Goal: Task Accomplishment & Management: Complete application form

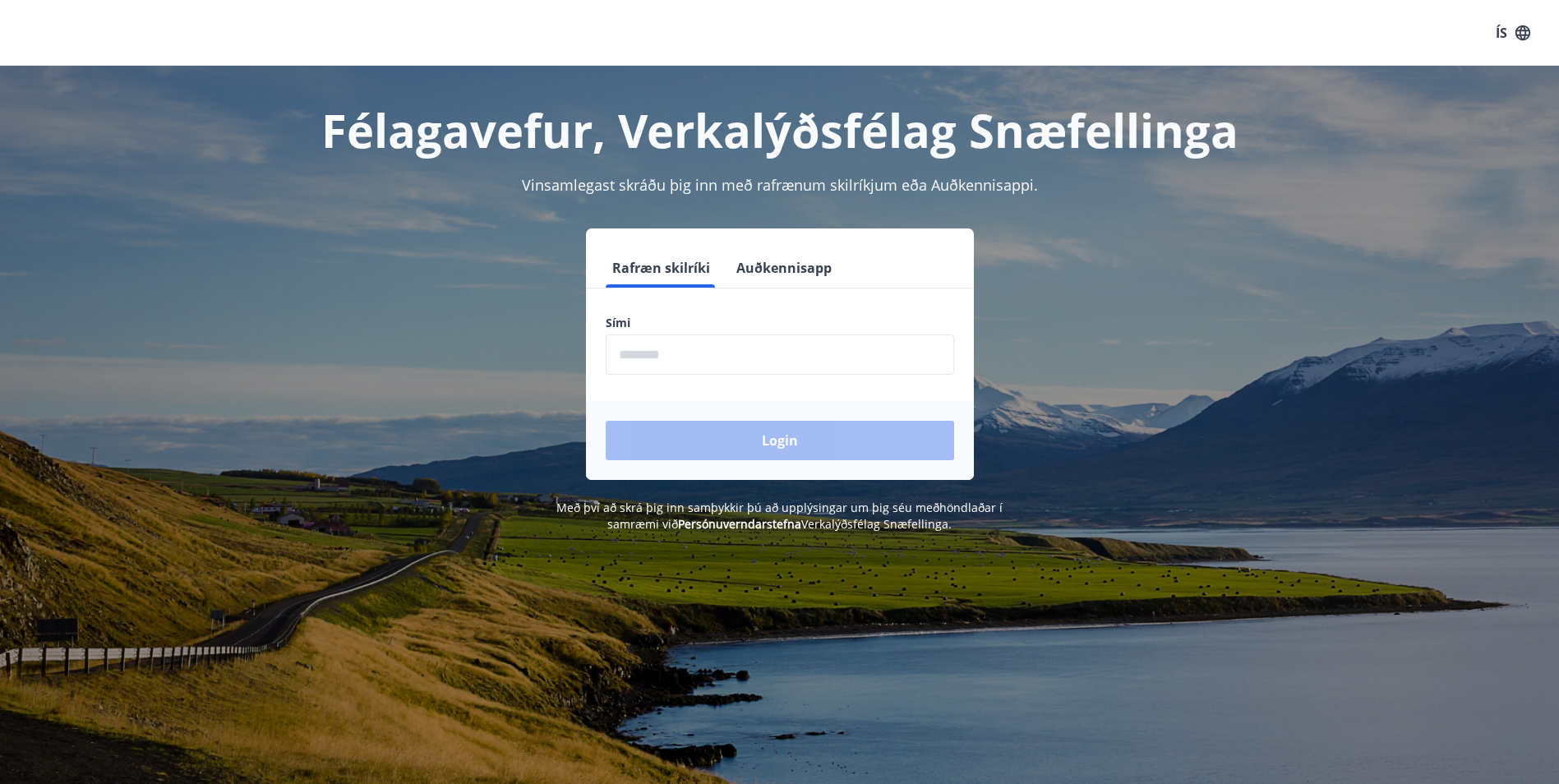
click at [683, 349] on input "phone" at bounding box center [780, 354] width 349 height 40
type input "********"
click at [784, 441] on button "Login" at bounding box center [780, 440] width 349 height 39
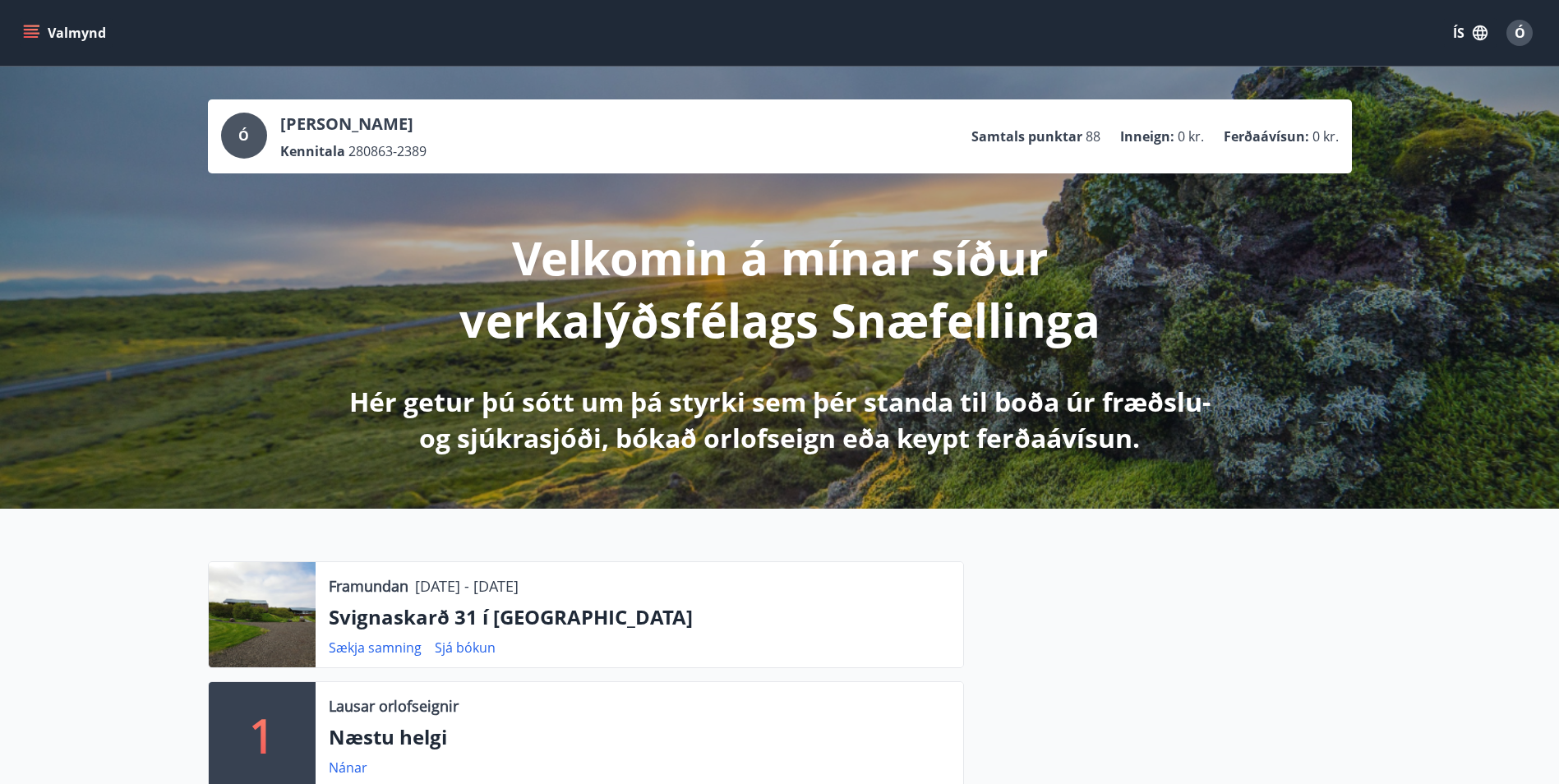
click at [29, 29] on icon "menu" at bounding box center [31, 30] width 15 height 2
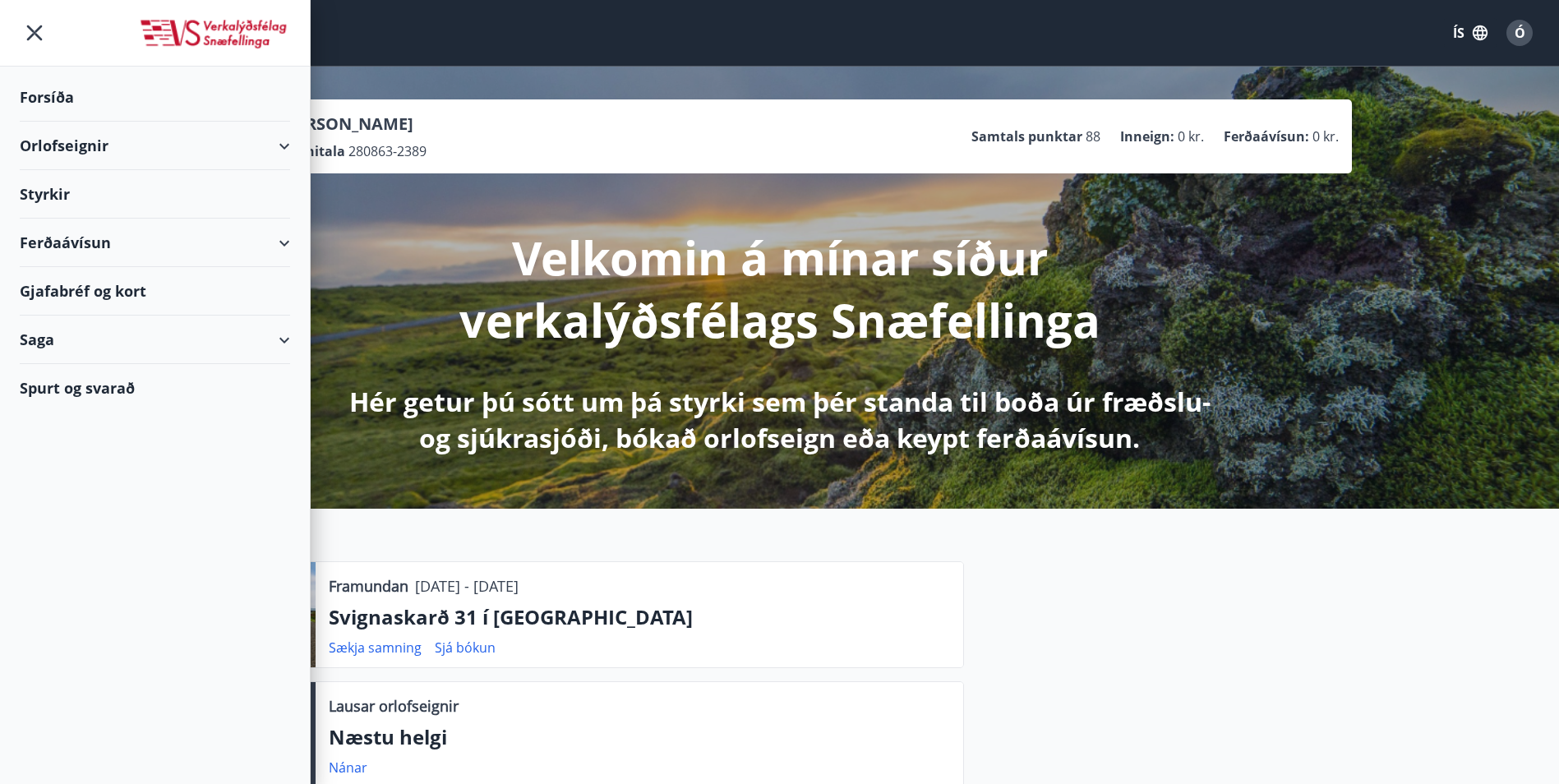
click at [368, 237] on p "Velkomin á mínar síður verkalýðsfélags Snæfellinga" at bounding box center [780, 288] width 868 height 125
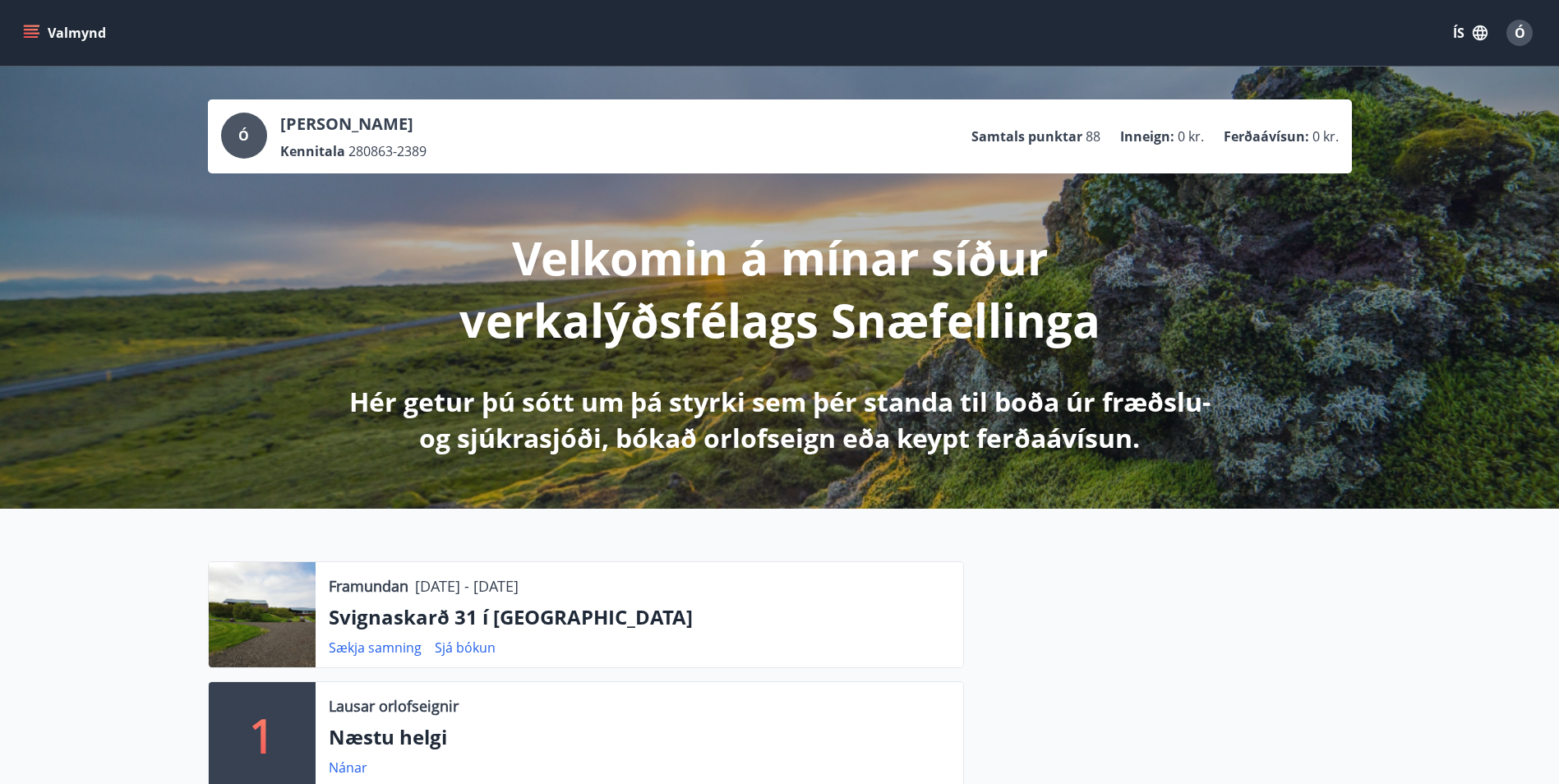
click at [30, 25] on icon "menu" at bounding box center [33, 26] width 18 height 2
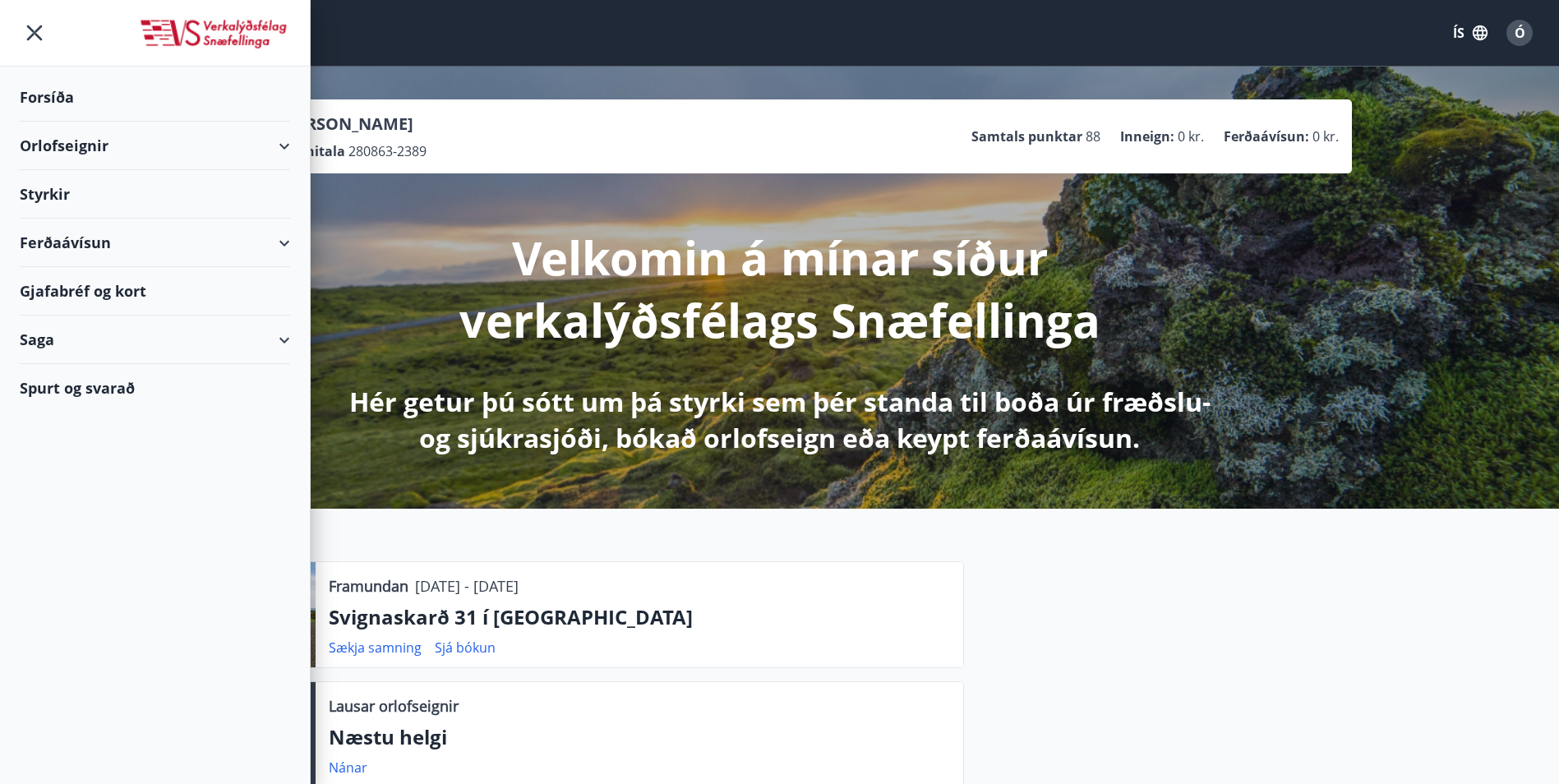
click at [35, 122] on div "Styrkir" at bounding box center [155, 98] width 271 height 48
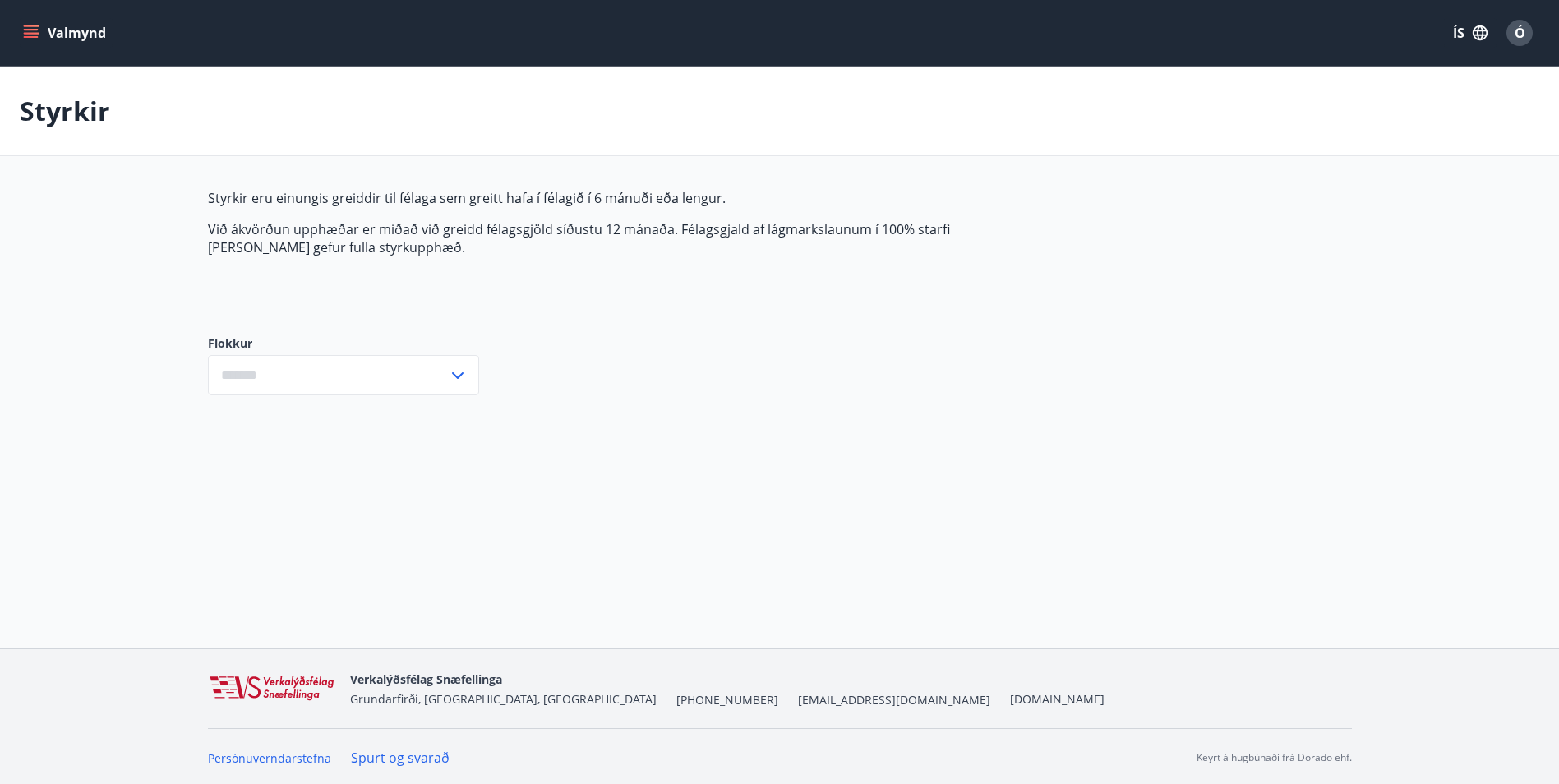
type input "***"
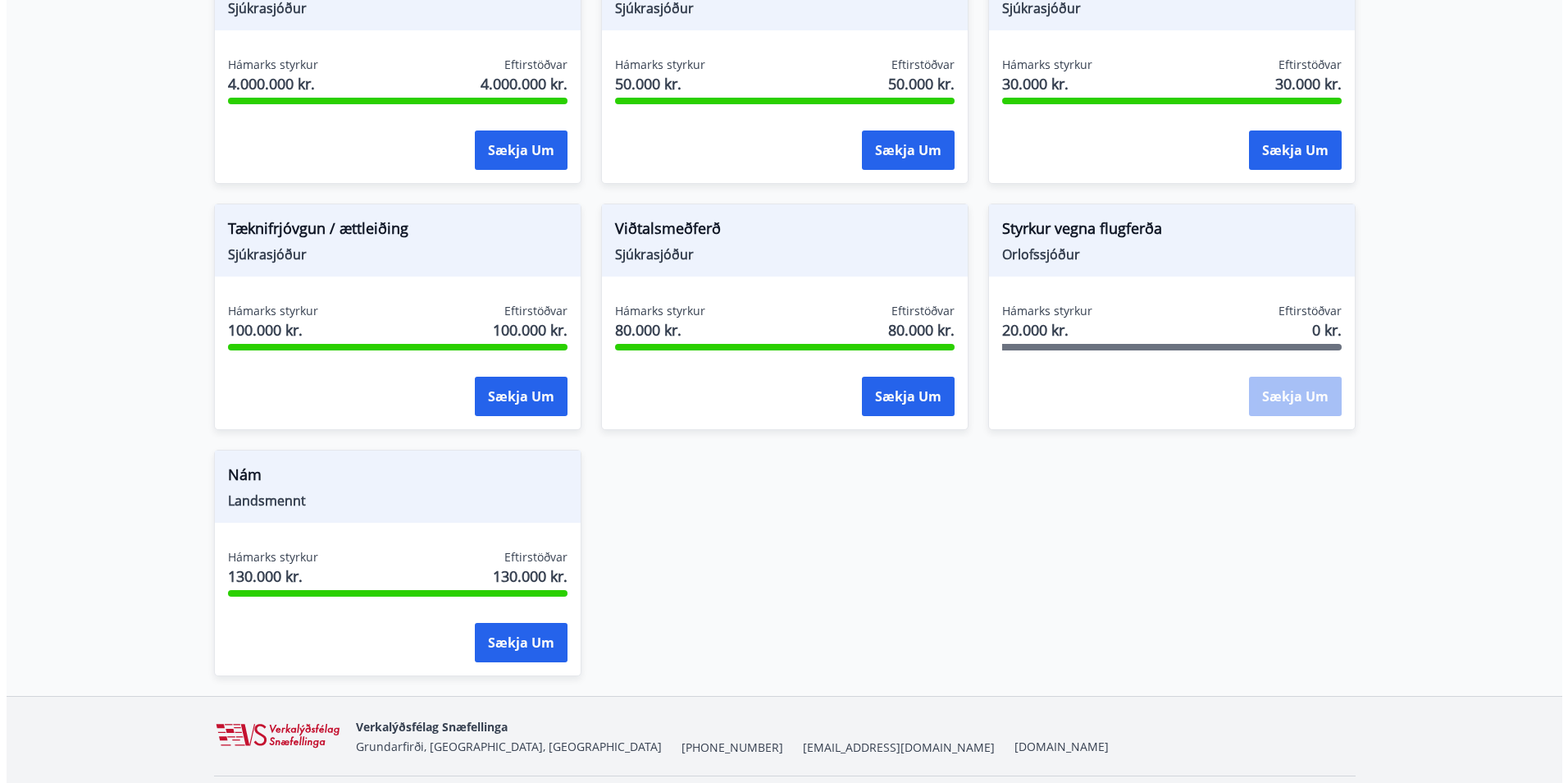
scroll to position [1230, 0]
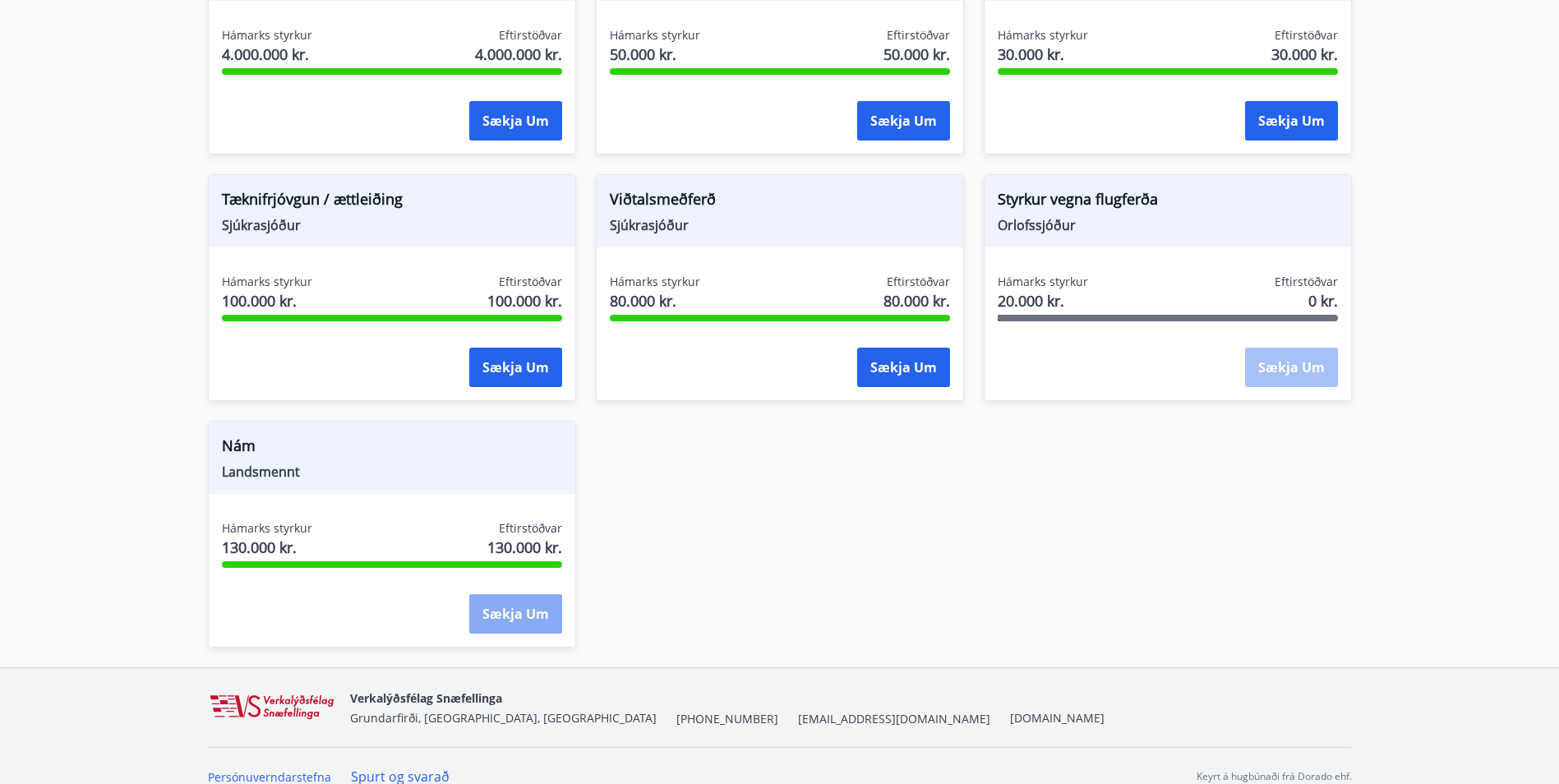
click at [514, 616] on button "Sækja um" at bounding box center [516, 614] width 93 height 39
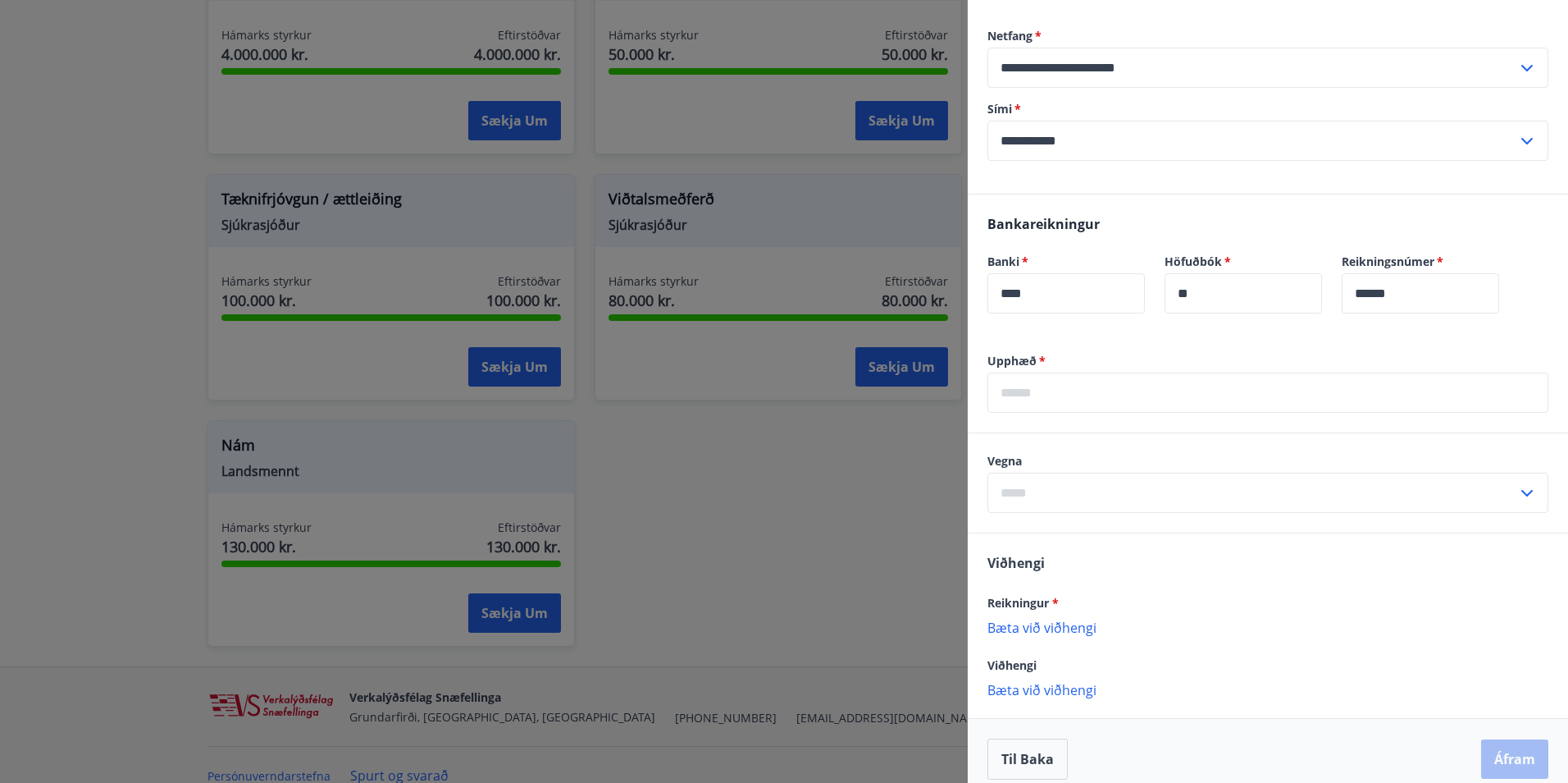
scroll to position [214, 0]
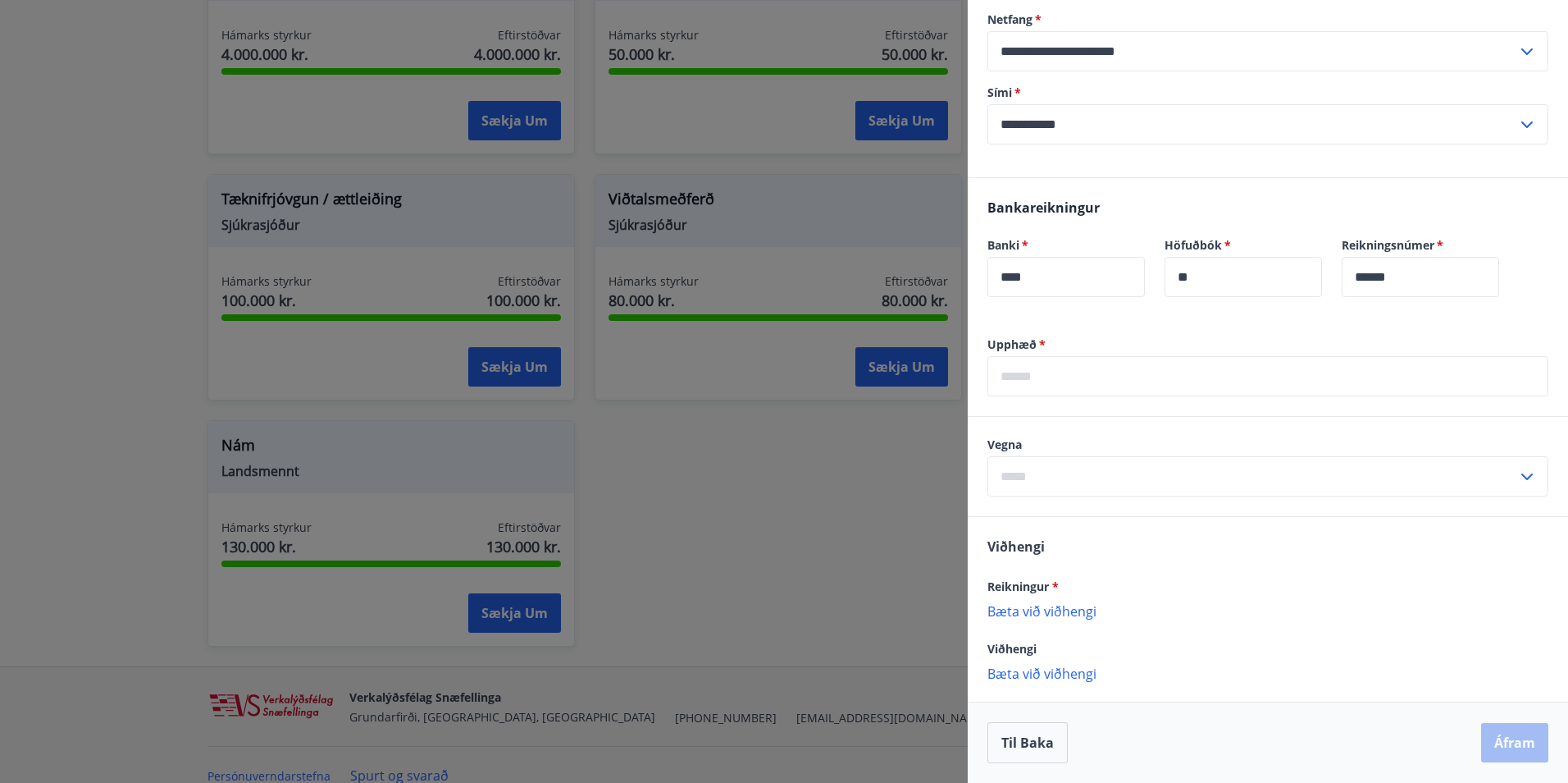
click at [1502, 751] on div "Til baka Áfram" at bounding box center [1267, 743] width 561 height 41
click at [1083, 677] on p "Bæta við viðhengi" at bounding box center [1267, 673] width 561 height 16
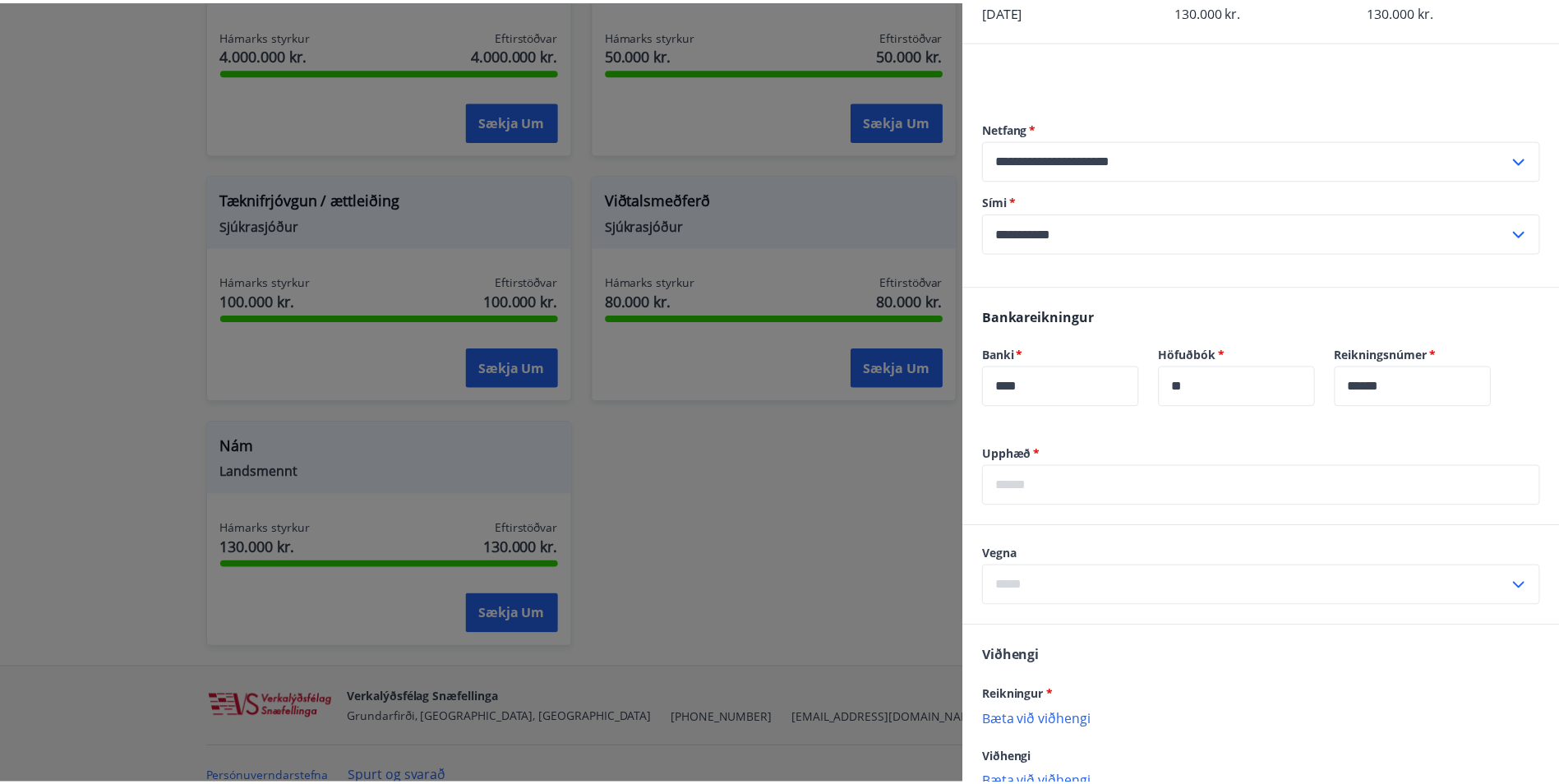
scroll to position [0, 0]
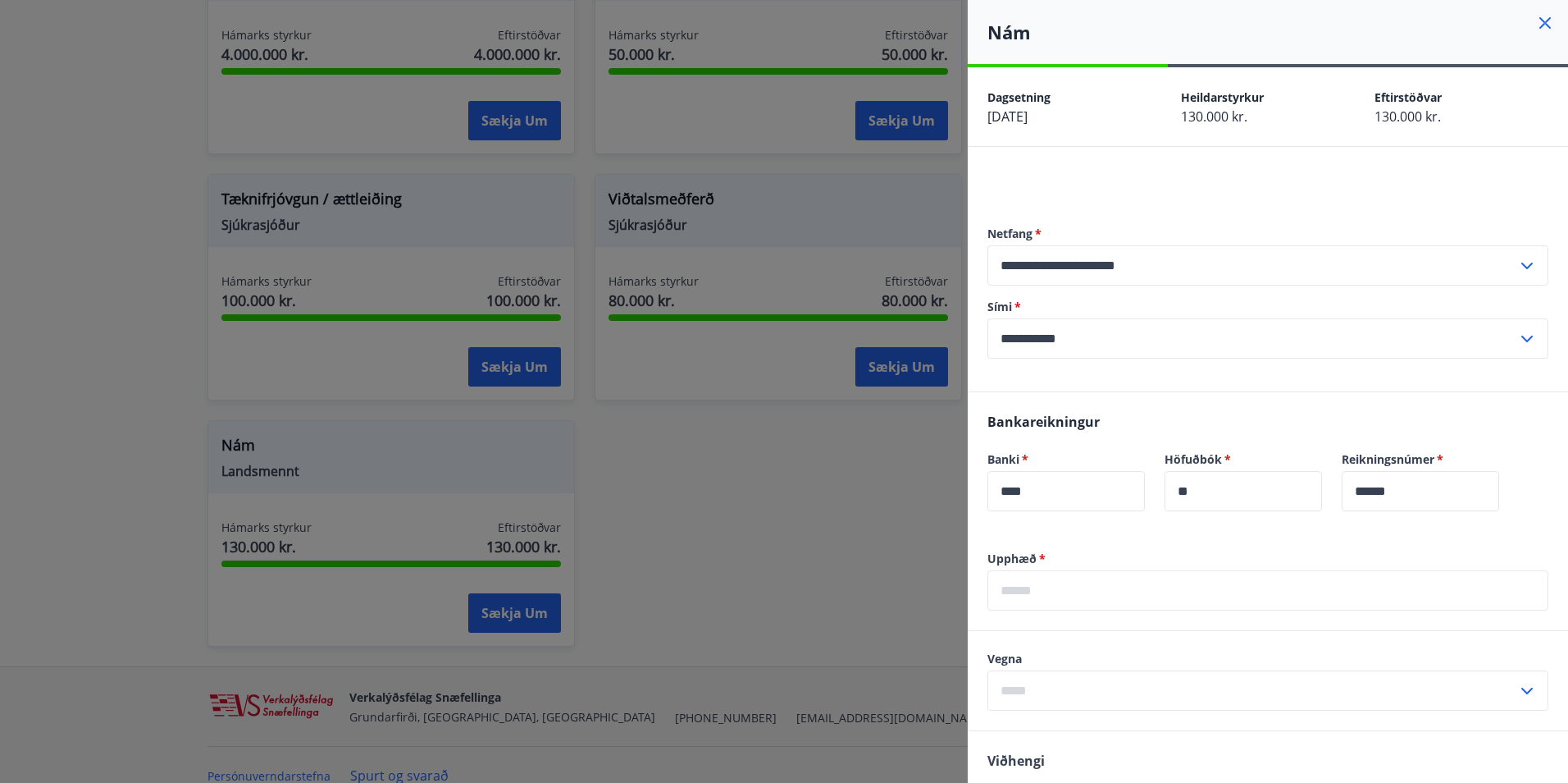
click at [1535, 19] on icon at bounding box center [1545, 23] width 20 height 20
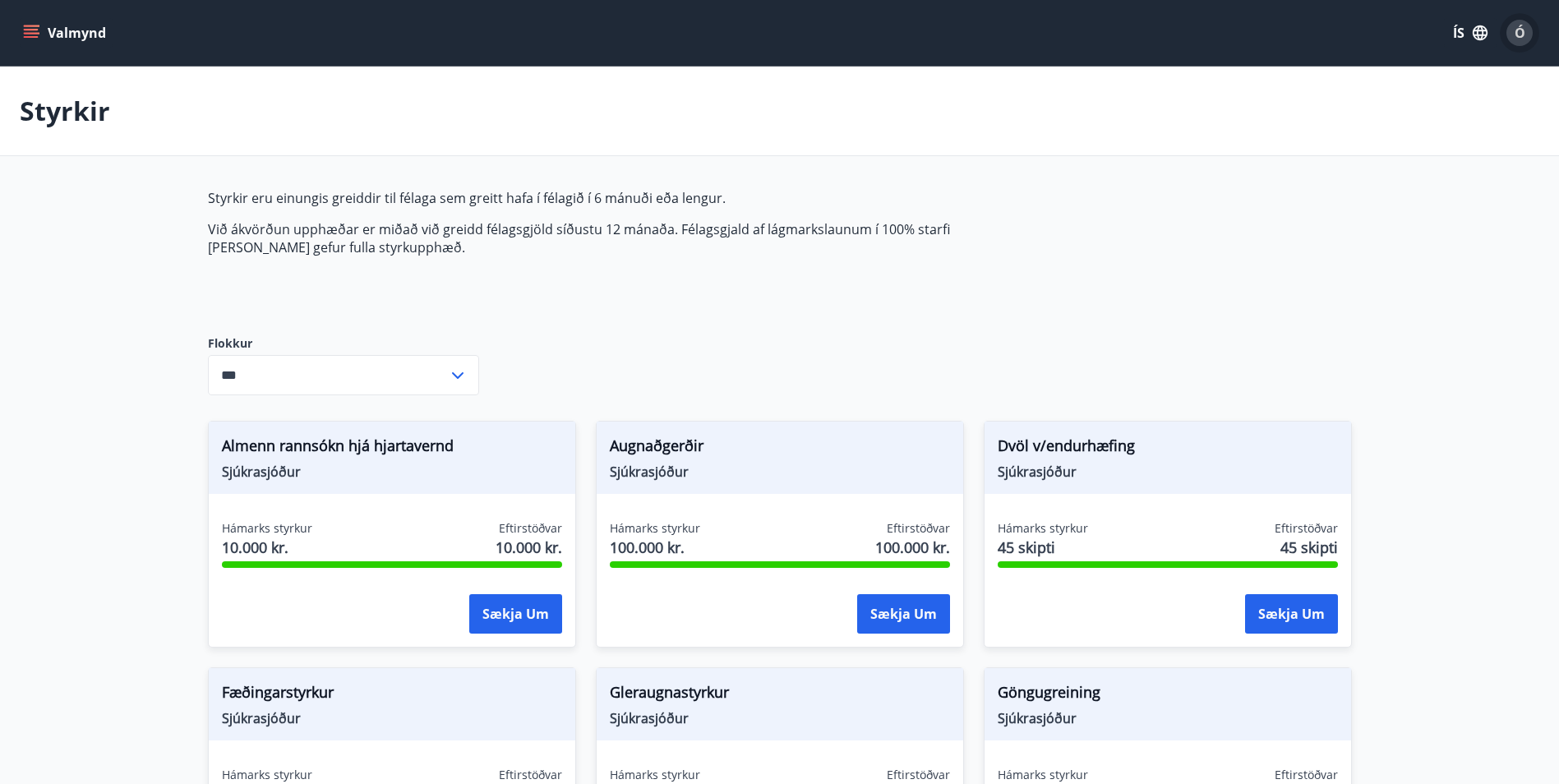
click at [1519, 30] on span "Ó" at bounding box center [1520, 33] width 11 height 18
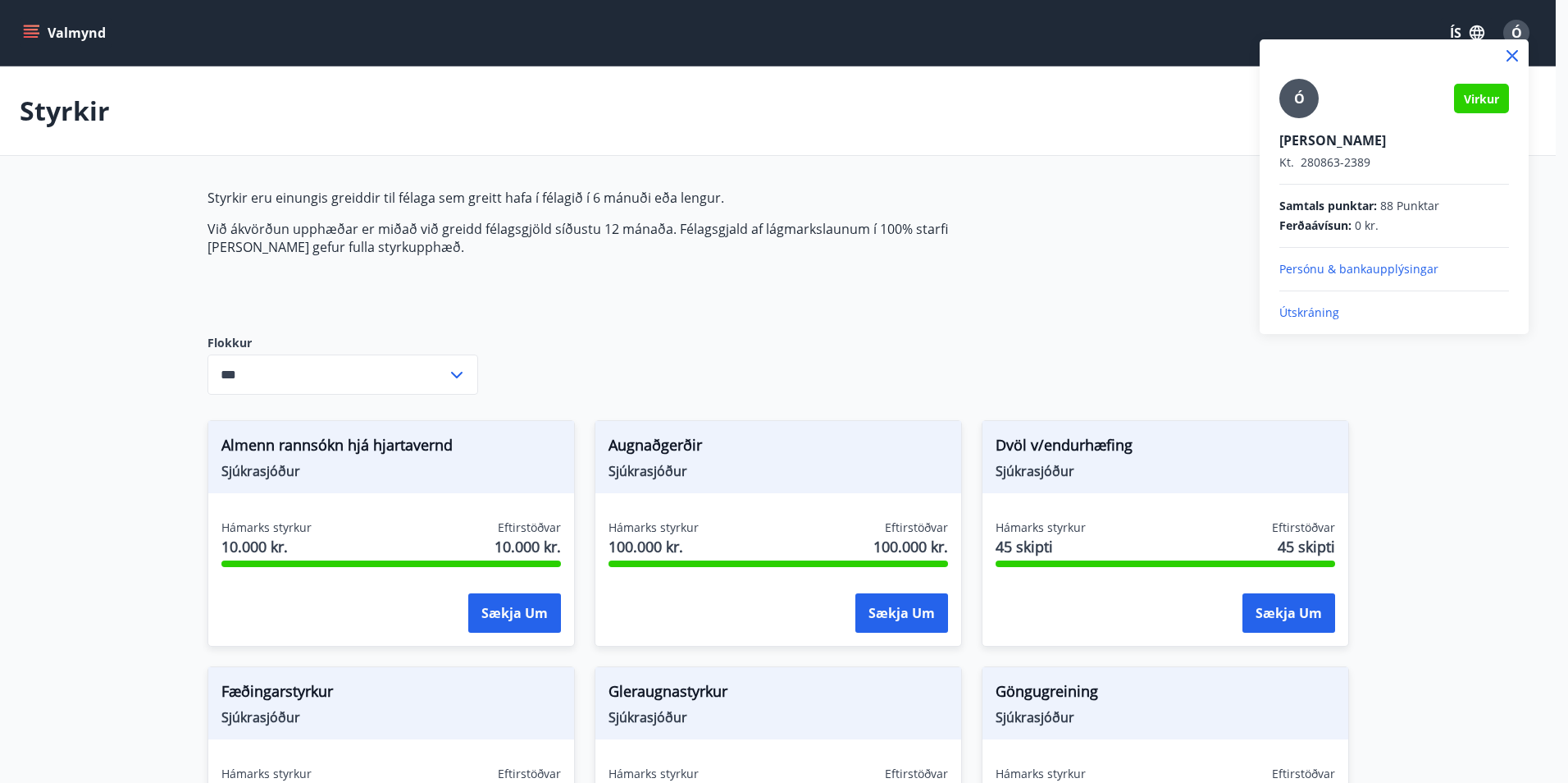
click at [1321, 311] on p "Útskráning" at bounding box center [1394, 312] width 230 height 16
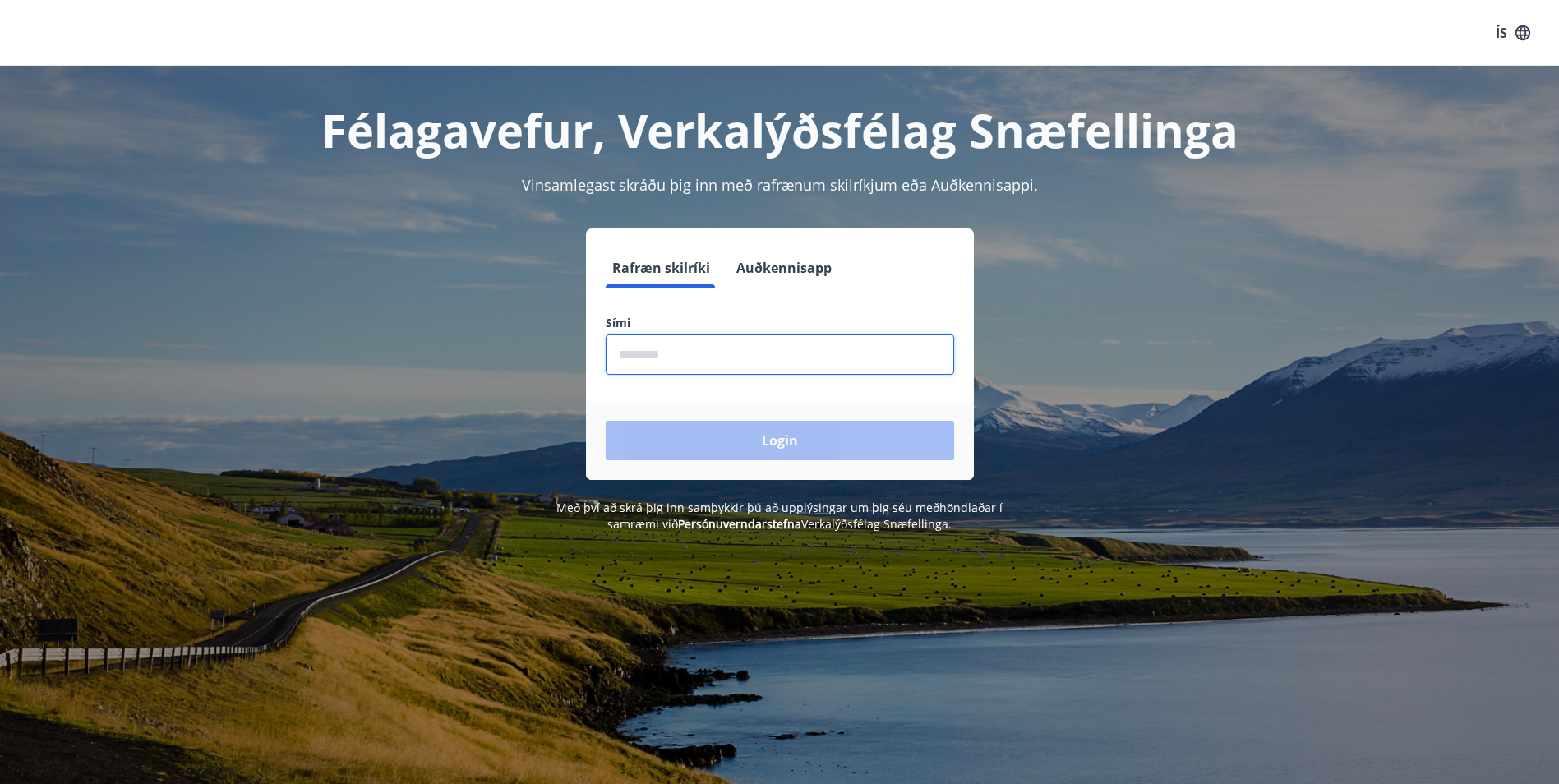
click at [688, 351] on input "phone" at bounding box center [780, 354] width 349 height 40
click at [333, 366] on div "Rafræn skilríki Auðkennisapp Sími ​ Login" at bounding box center [780, 354] width 1144 height 252
click at [713, 347] on input "phone" at bounding box center [780, 354] width 349 height 40
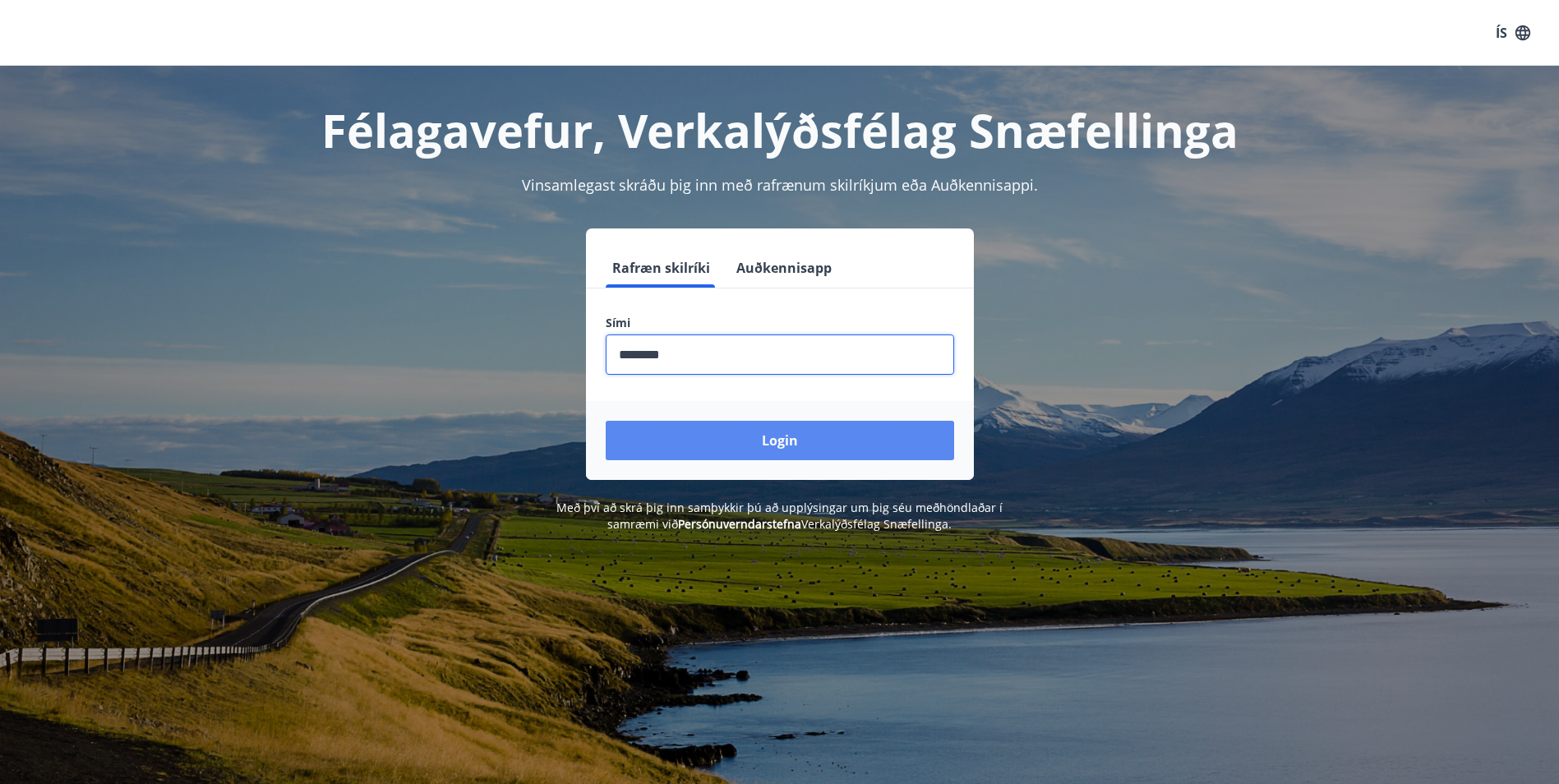
type input "********"
click at [769, 432] on button "Login" at bounding box center [780, 440] width 349 height 39
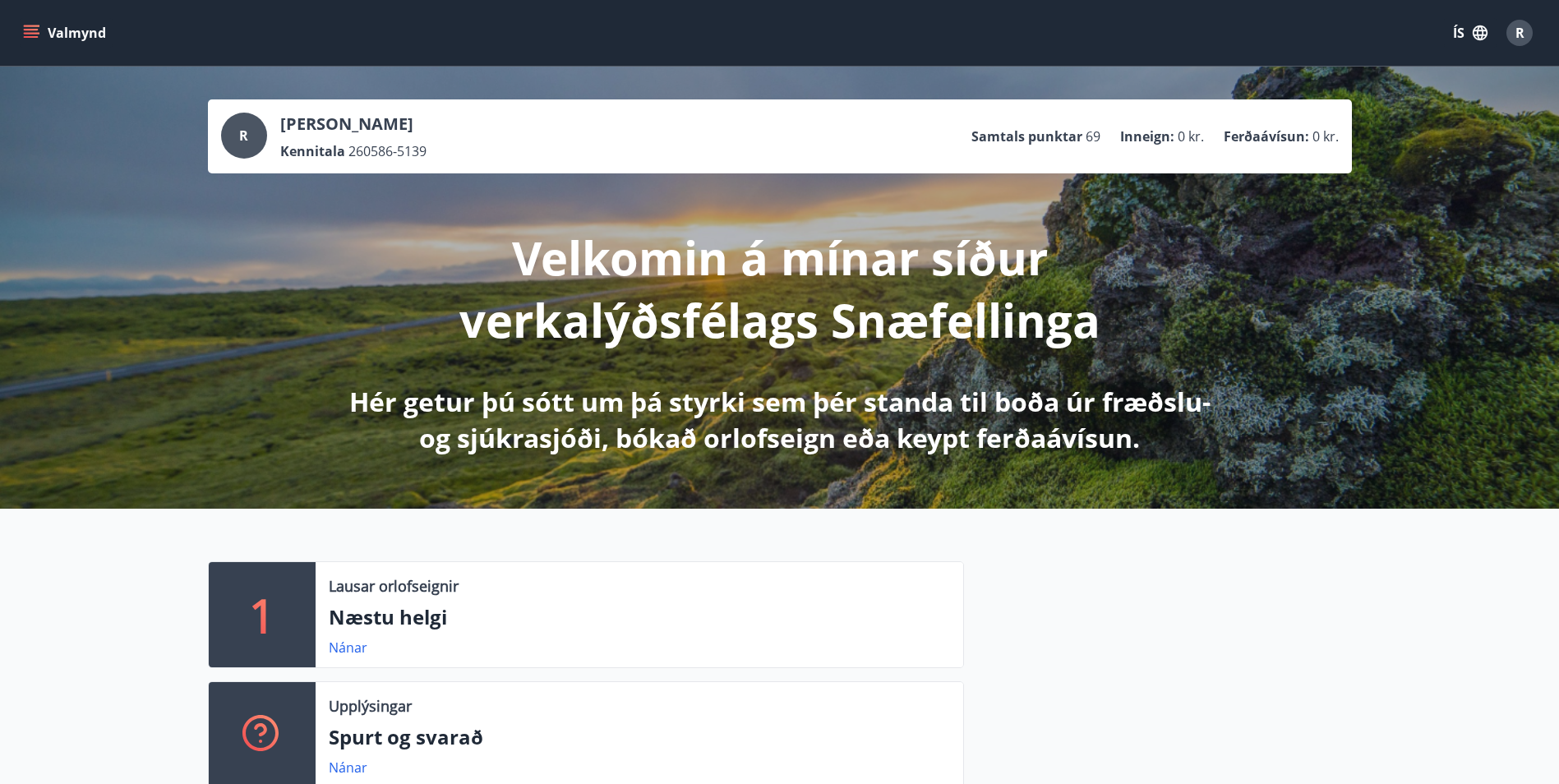
click at [30, 32] on icon "menu" at bounding box center [31, 33] width 16 height 16
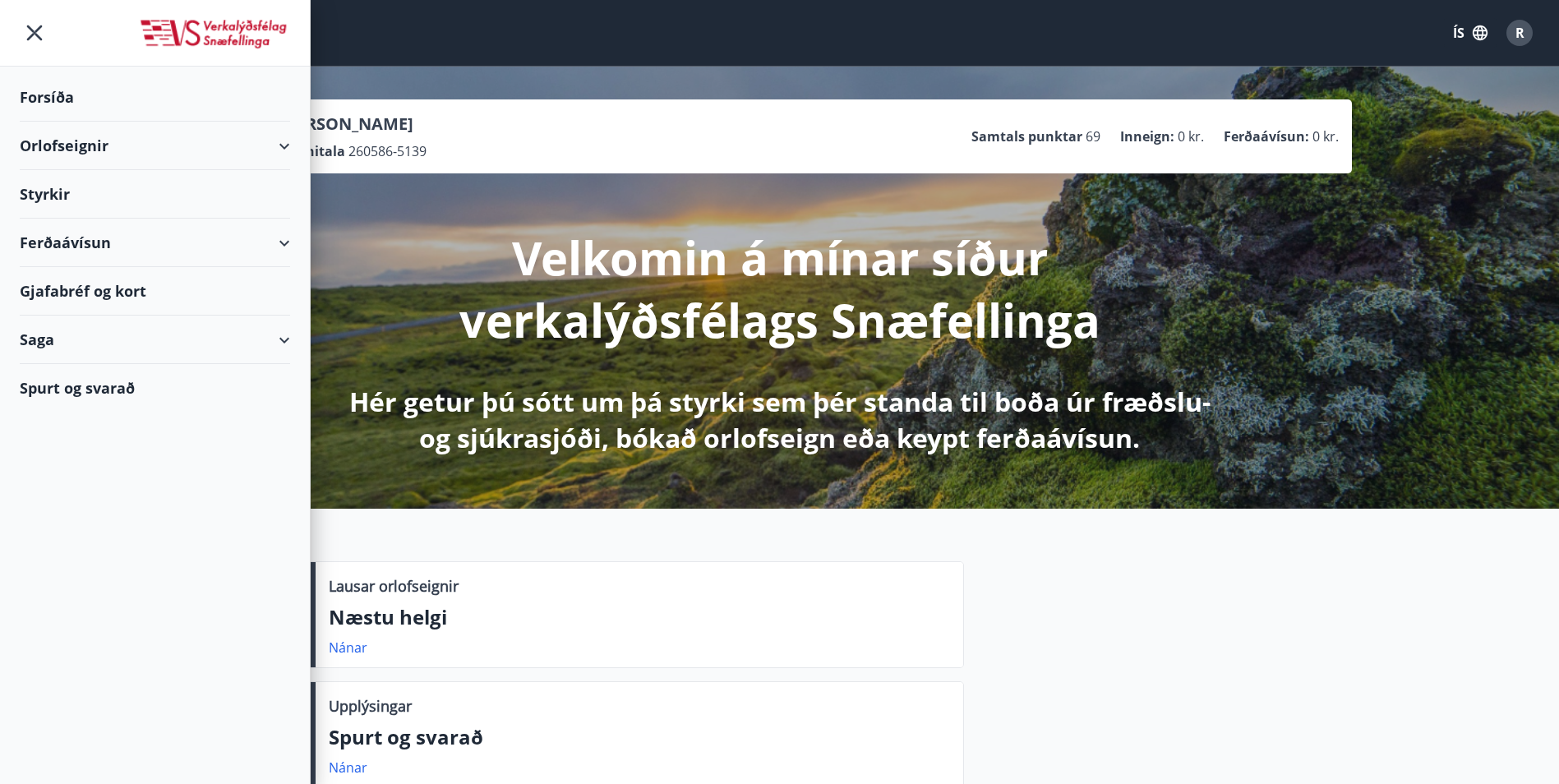
click at [67, 122] on div "Styrkir" at bounding box center [155, 98] width 271 height 48
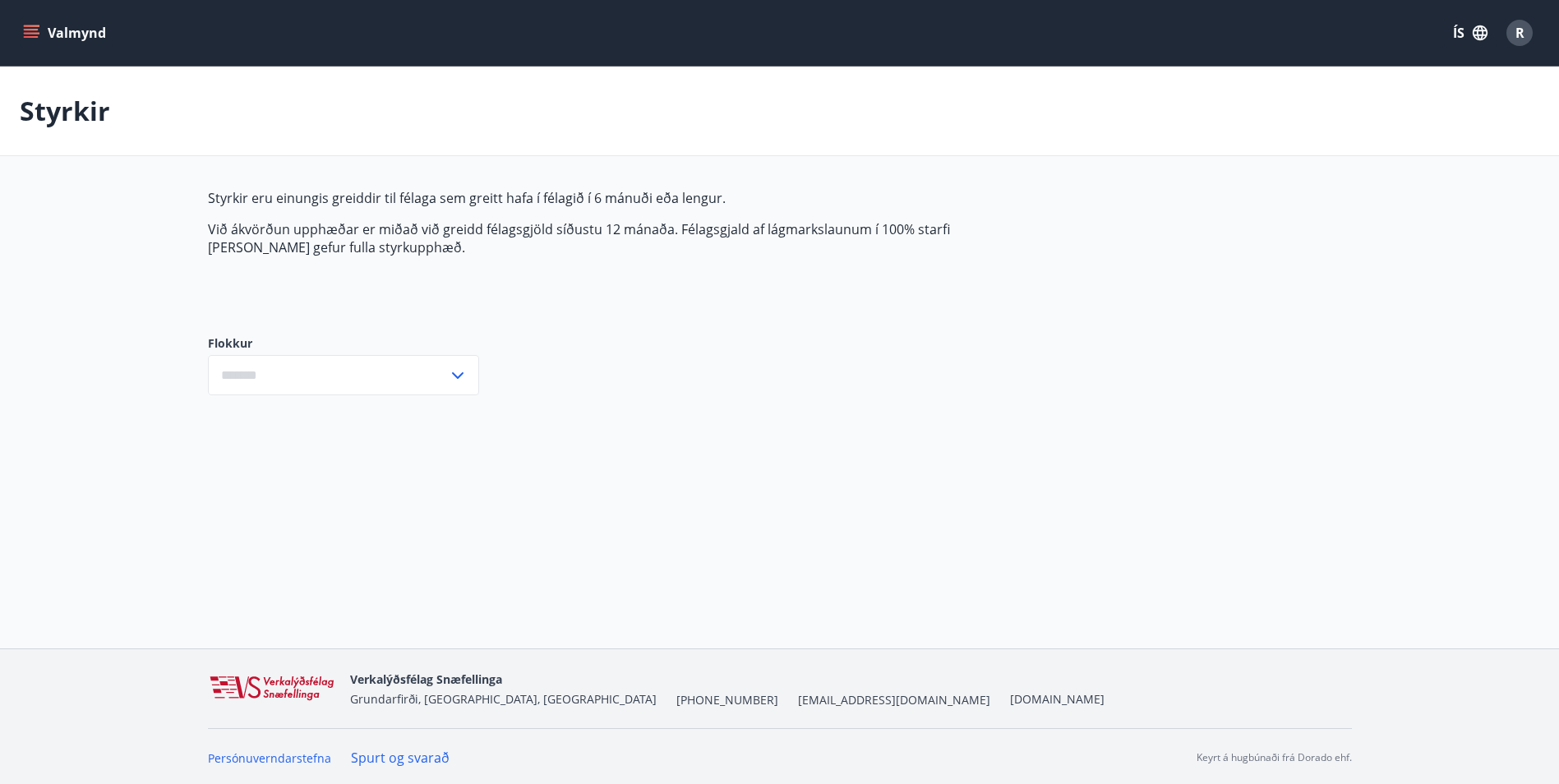
type input "***"
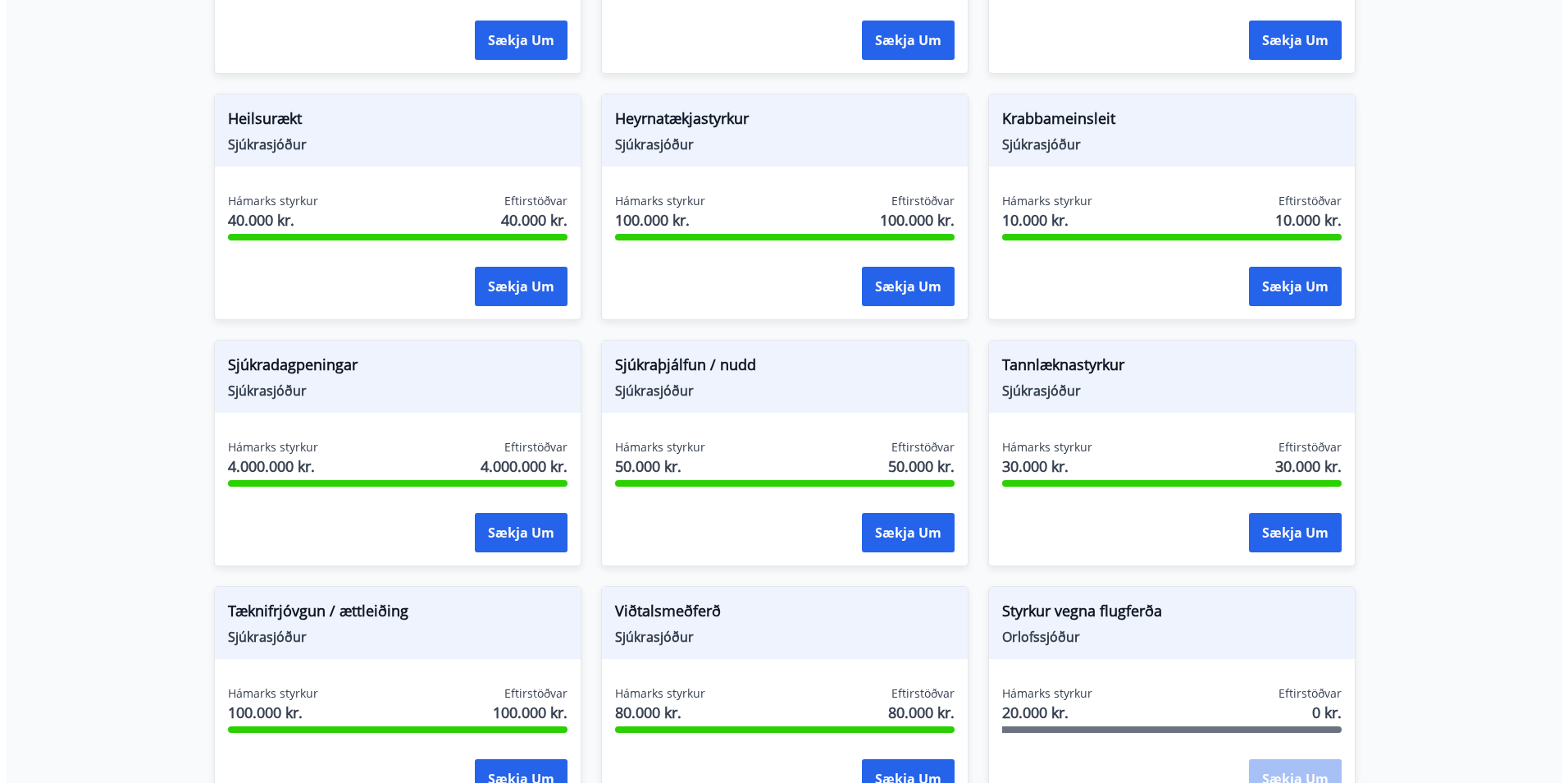
scroll to position [1252, 0]
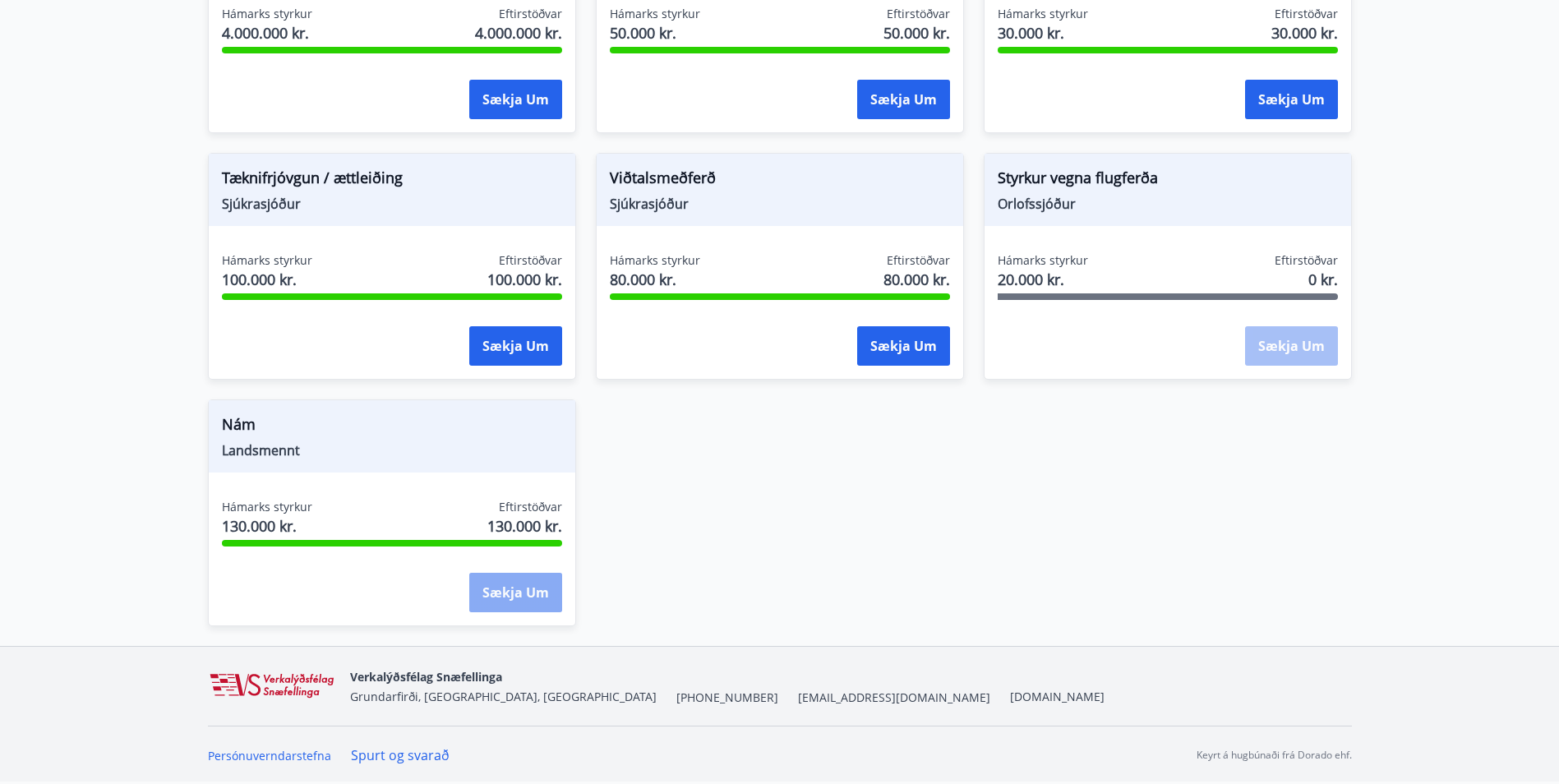
click at [509, 590] on button "Sækja um" at bounding box center [516, 592] width 93 height 39
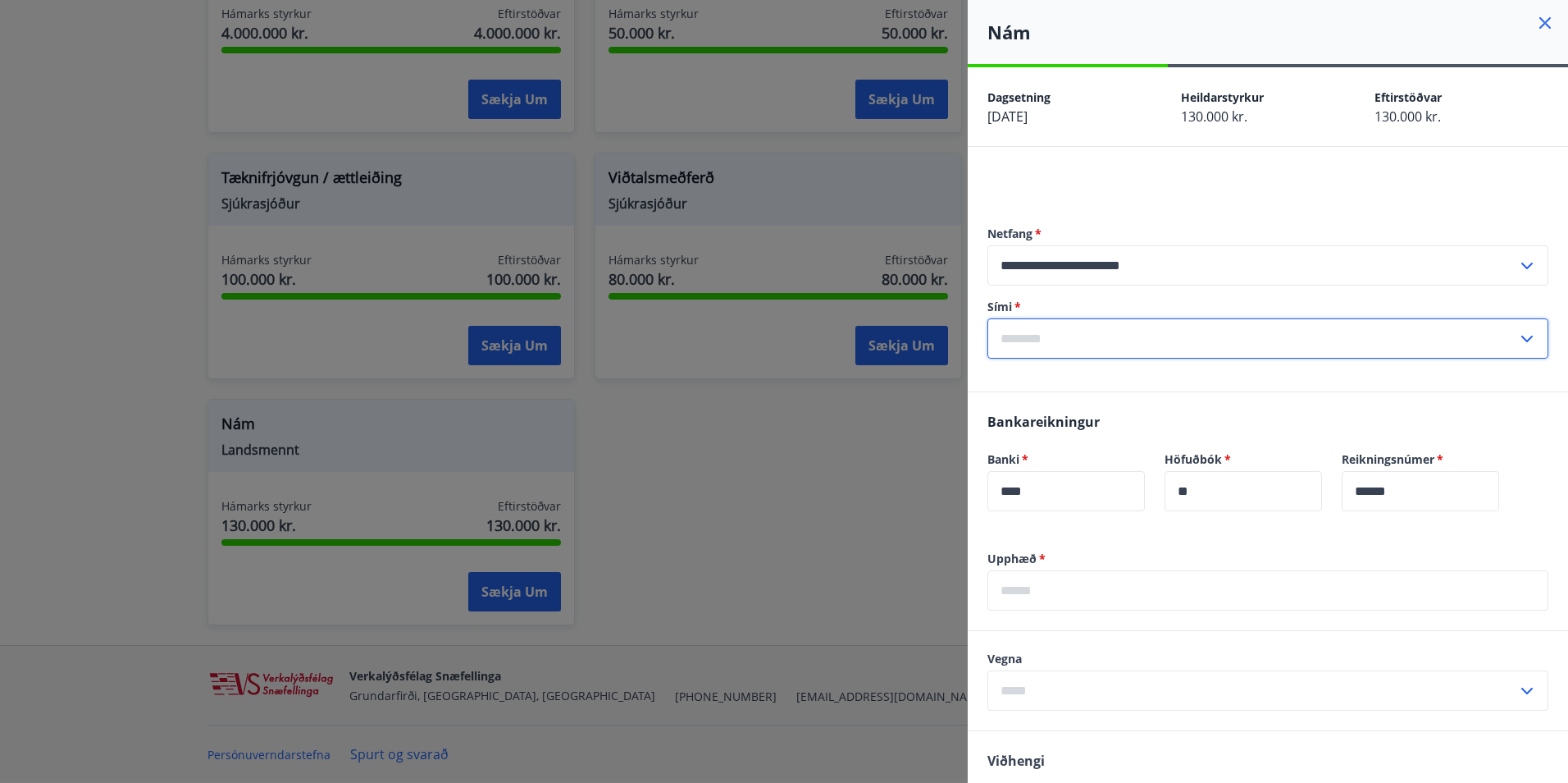
click at [1069, 326] on input "text" at bounding box center [1252, 338] width 530 height 40
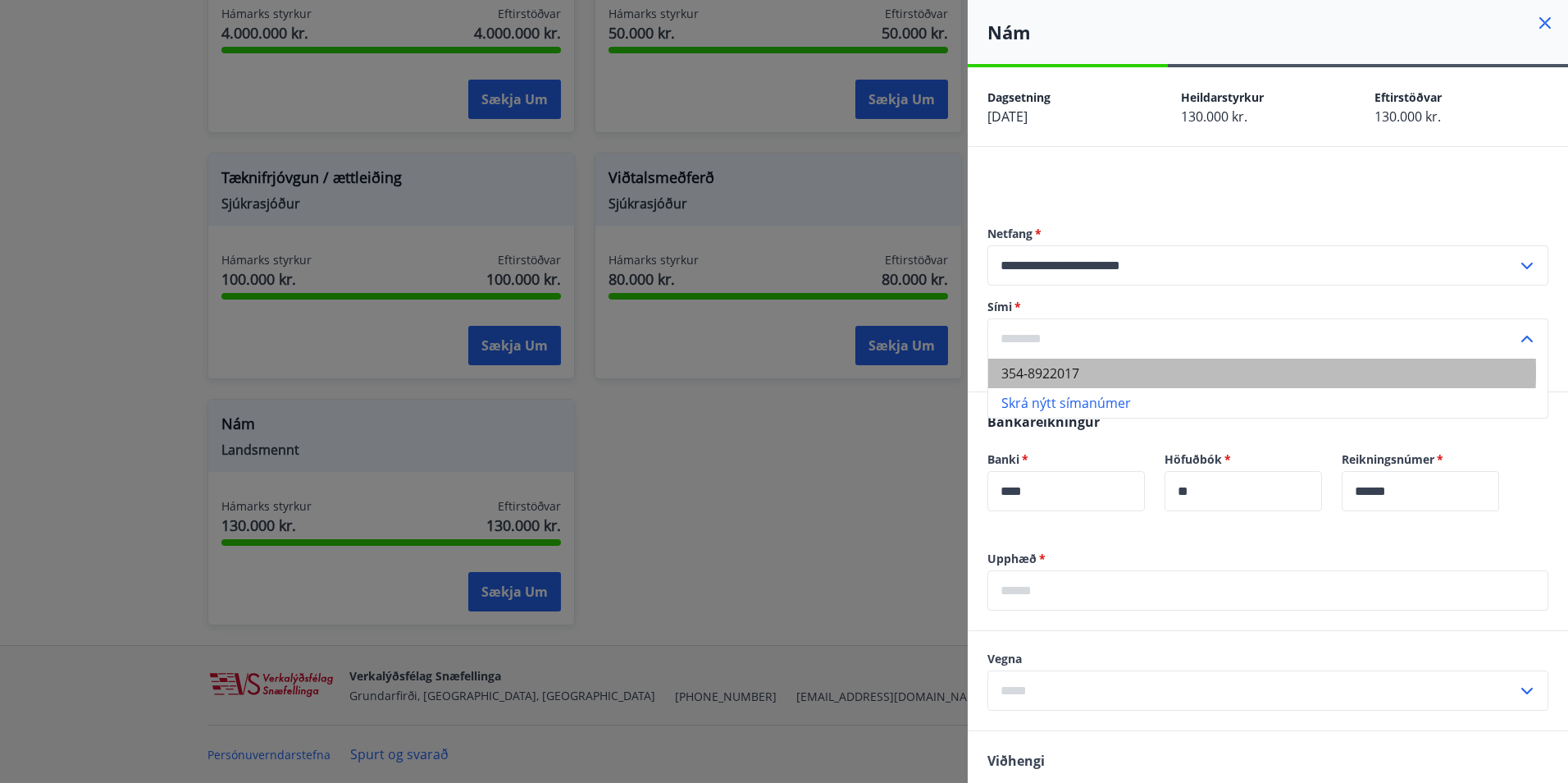
click at [1091, 371] on li "354-8922017" at bounding box center [1267, 373] width 559 height 30
type input "**********"
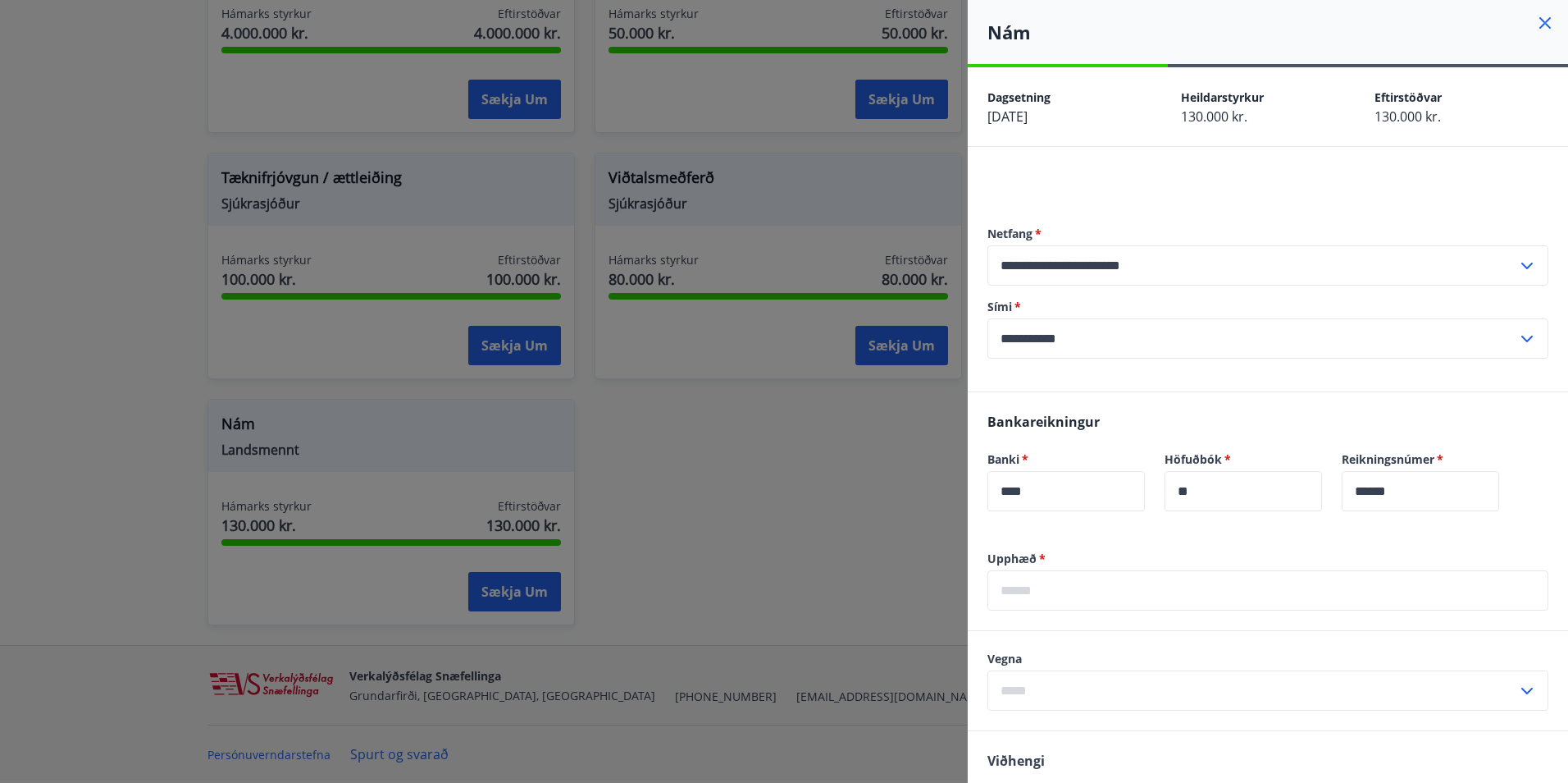
click at [1083, 580] on input "text" at bounding box center [1267, 590] width 561 height 40
type input "******"
click at [1068, 690] on input "text" at bounding box center [1252, 690] width 530 height 40
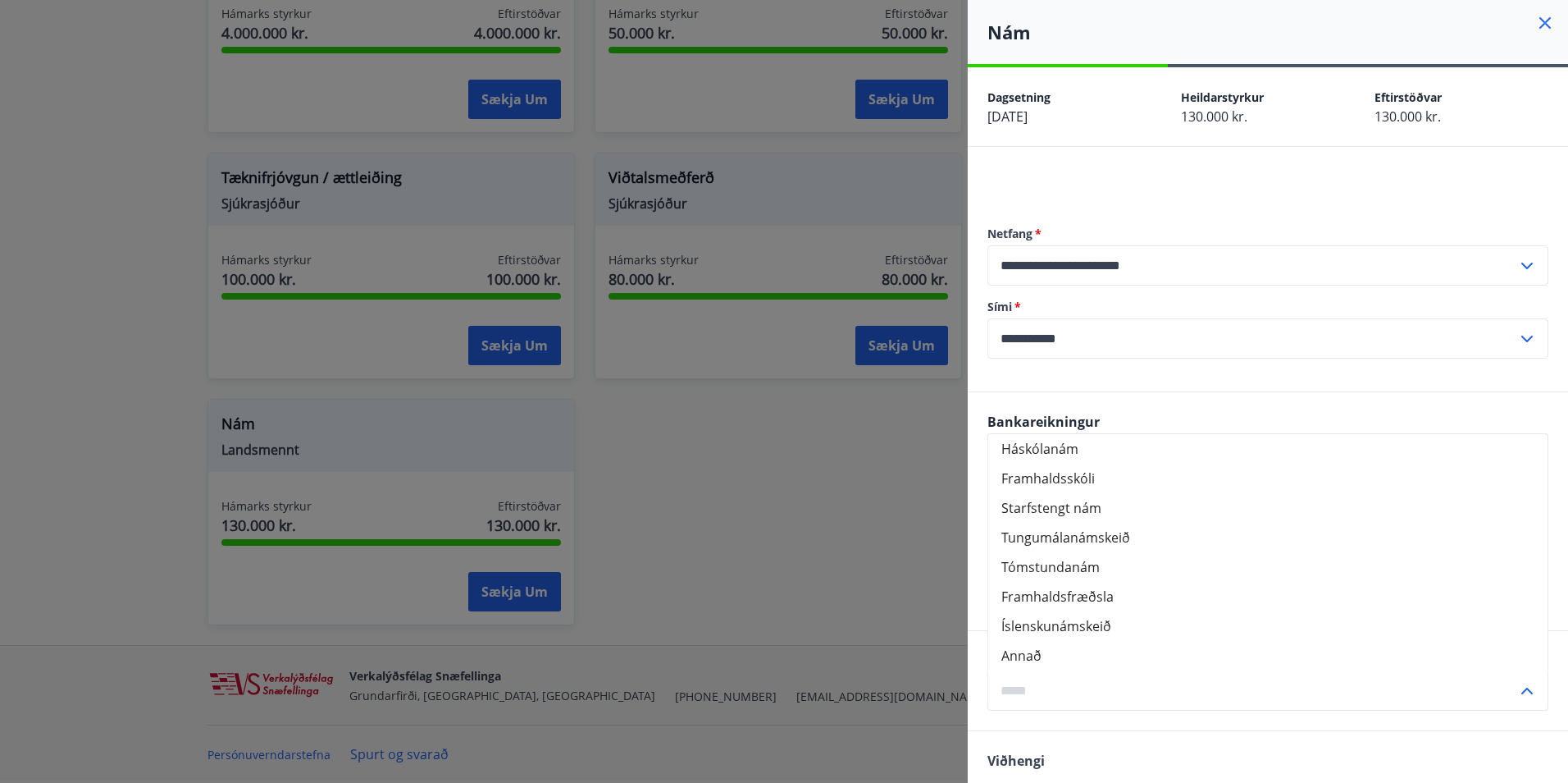
click at [1030, 657] on li "Annað" at bounding box center [1267, 655] width 559 height 30
type input "*****"
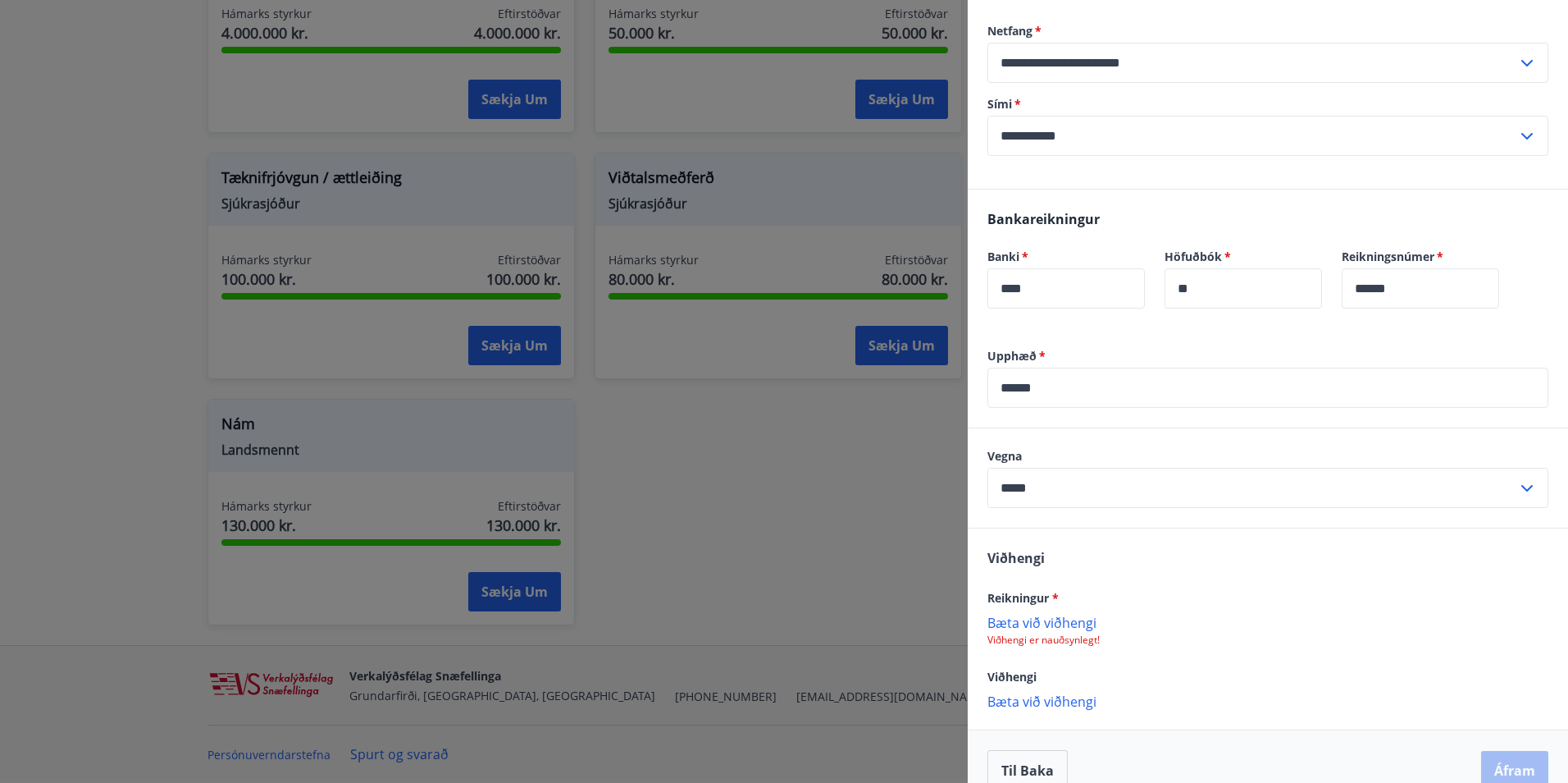
scroll to position [231, 0]
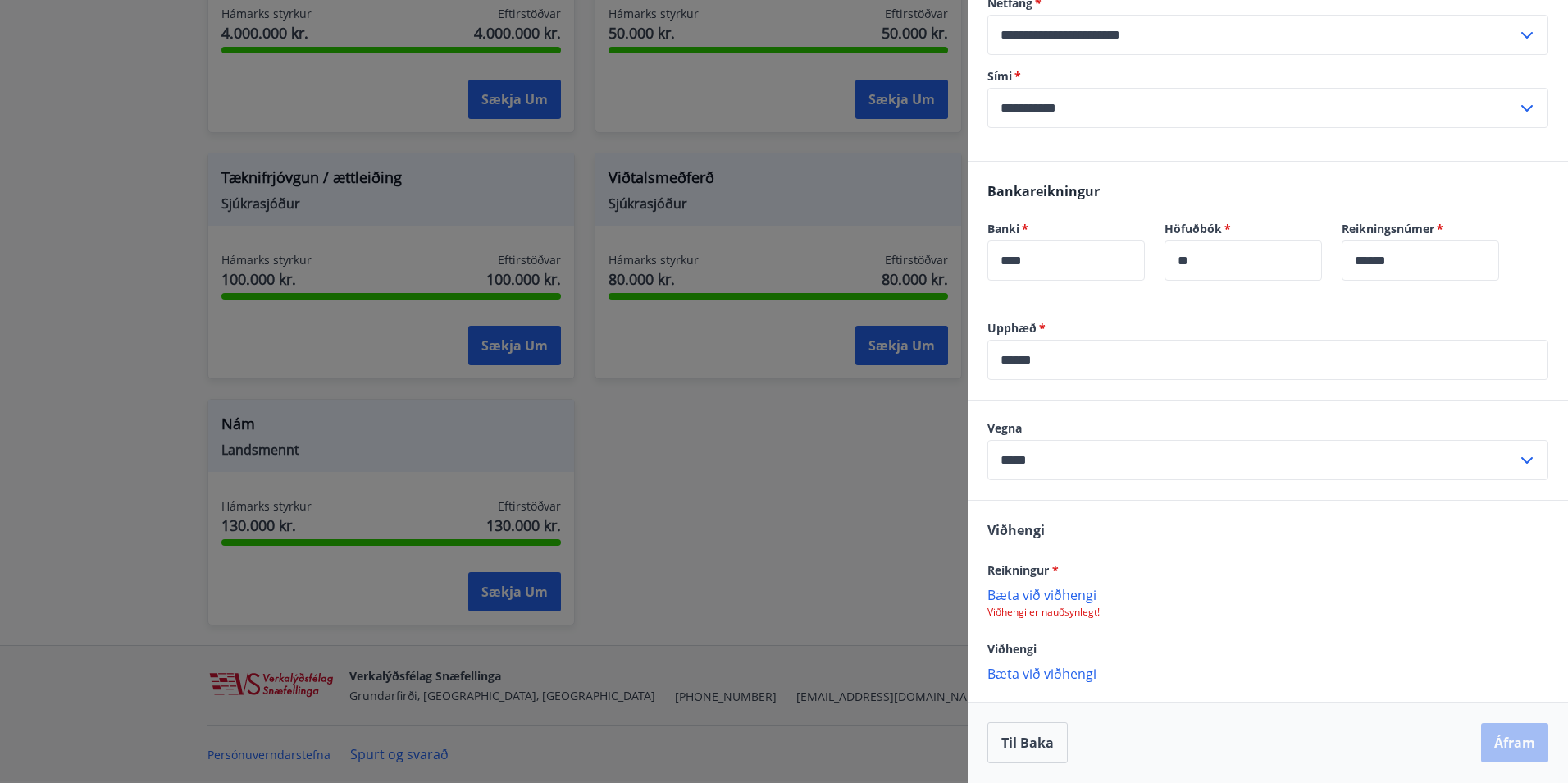
click at [1064, 593] on p "Bæta við viðhengi" at bounding box center [1267, 594] width 561 height 16
click at [1090, 607] on p "Viðhengi er nauðsynlegt!" at bounding box center [1267, 612] width 561 height 13
click at [1115, 607] on p "Viðhengi er nauðsynlegt!" at bounding box center [1267, 612] width 561 height 13
drag, startPoint x: 1104, startPoint y: 611, endPoint x: 1217, endPoint y: 662, distance: 124.0
click at [1217, 662] on div "Viðhengi Reikningur * Bæta við viðhengi Viðhengi er nauðsynlegt! Viðhengi Bæta …" at bounding box center [1267, 600] width 600 height 200
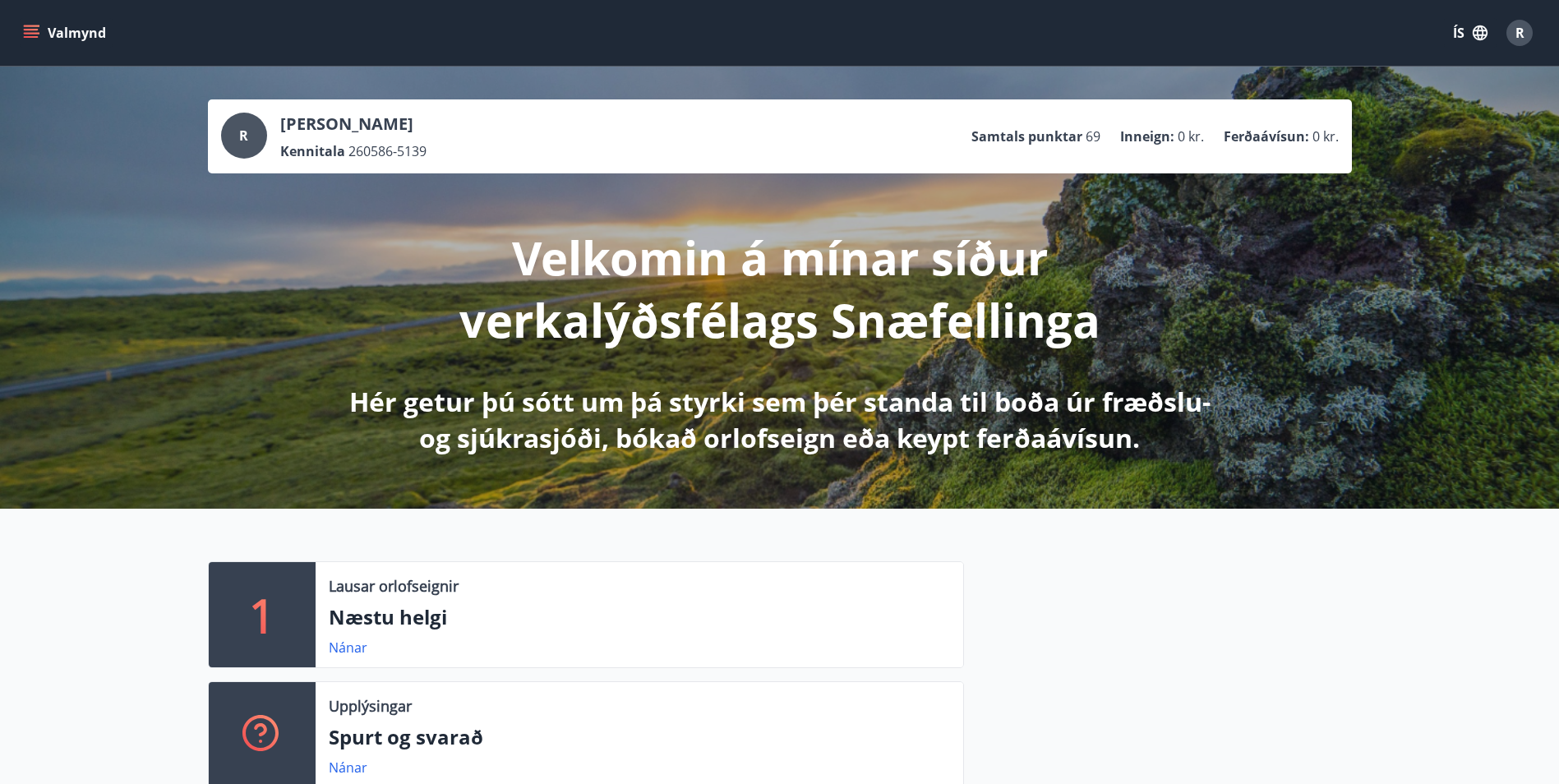
click at [1511, 30] on div "R" at bounding box center [1520, 32] width 26 height 26
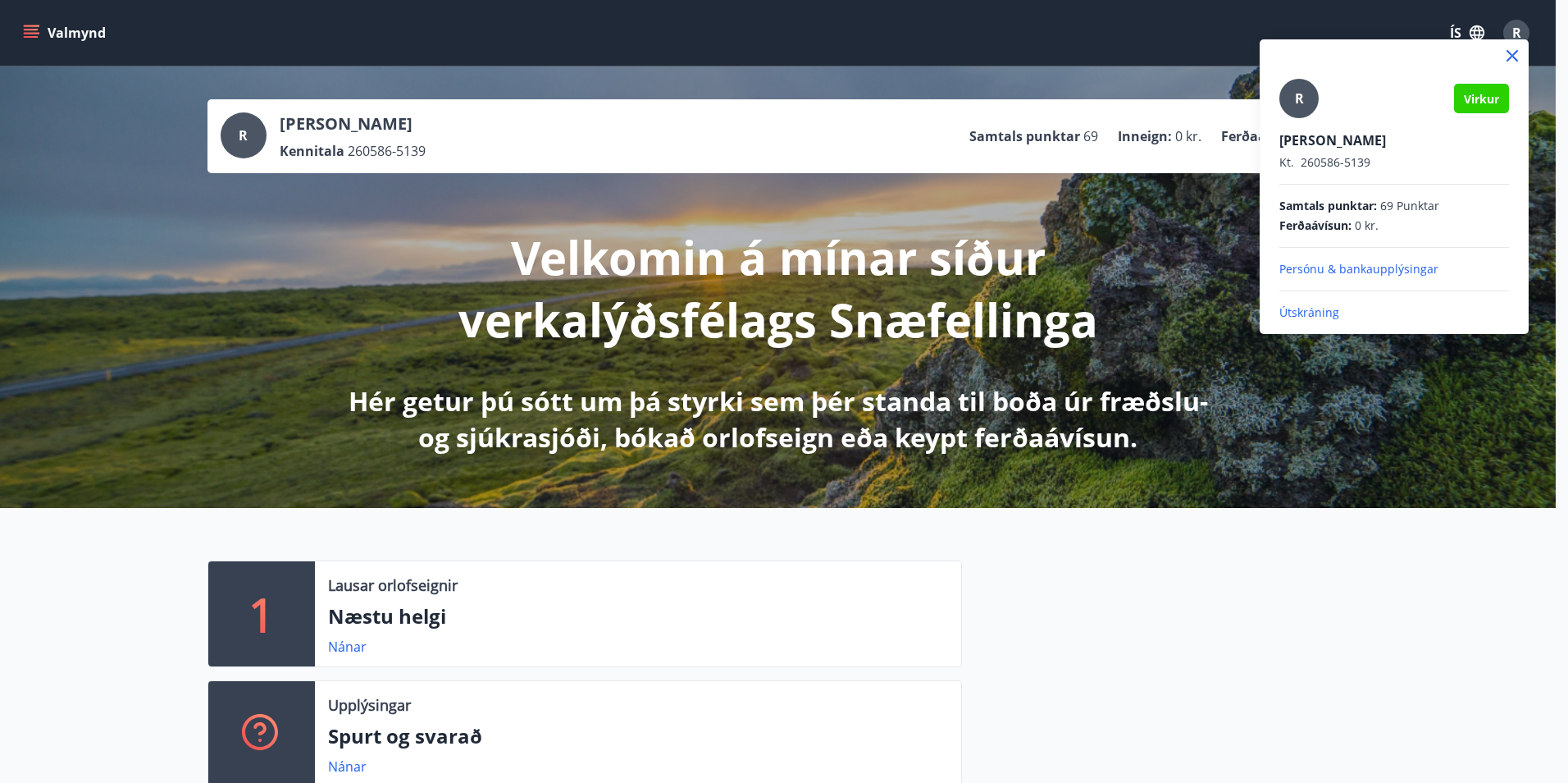
click at [1398, 314] on p "Útskráning" at bounding box center [1394, 312] width 230 height 16
